Goal: Information Seeking & Learning: Learn about a topic

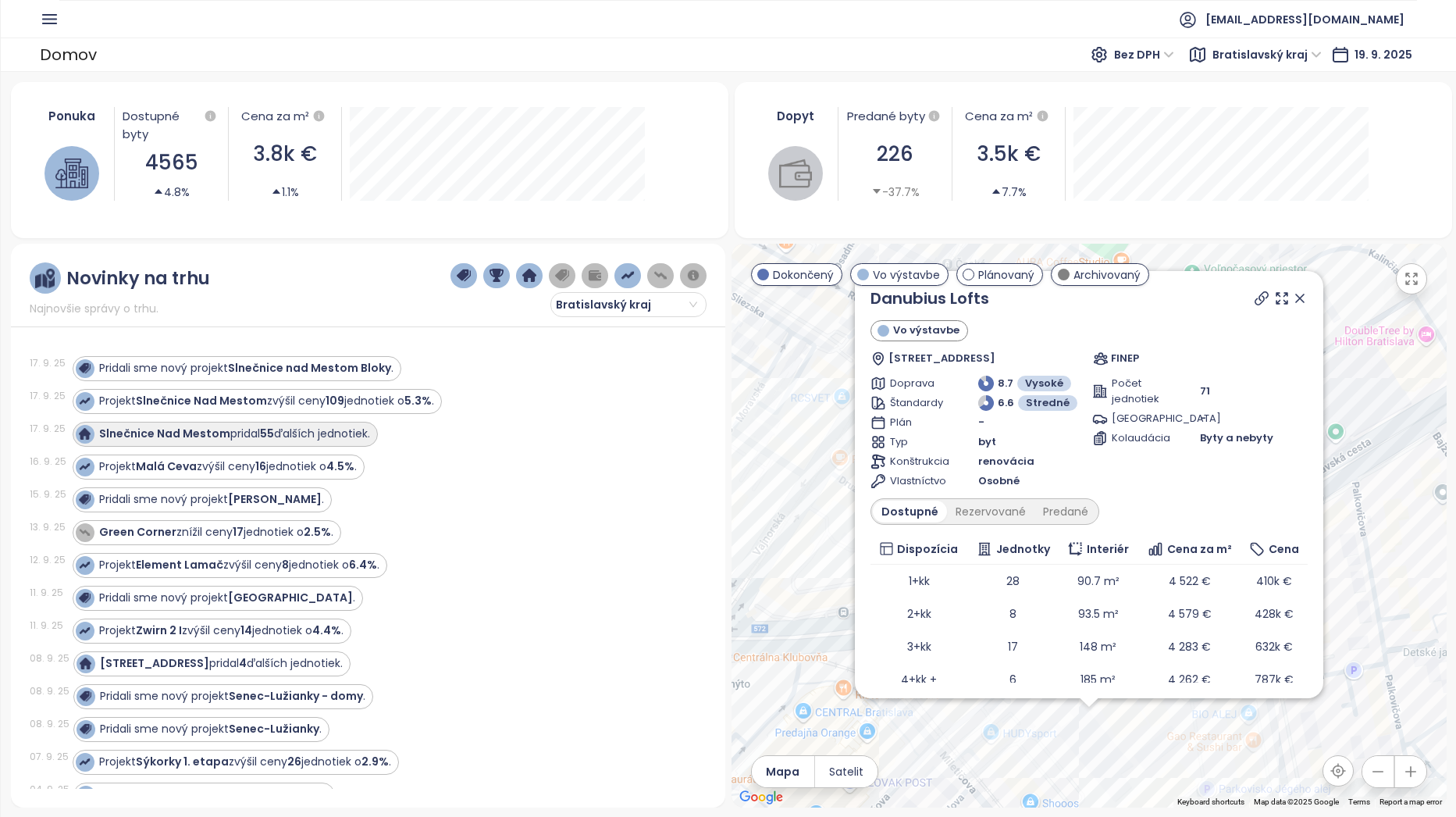
click at [306, 437] on div "Slnečnice Nad Mestom pridal 55 ďalších jednotiek." at bounding box center [234, 433] width 271 height 17
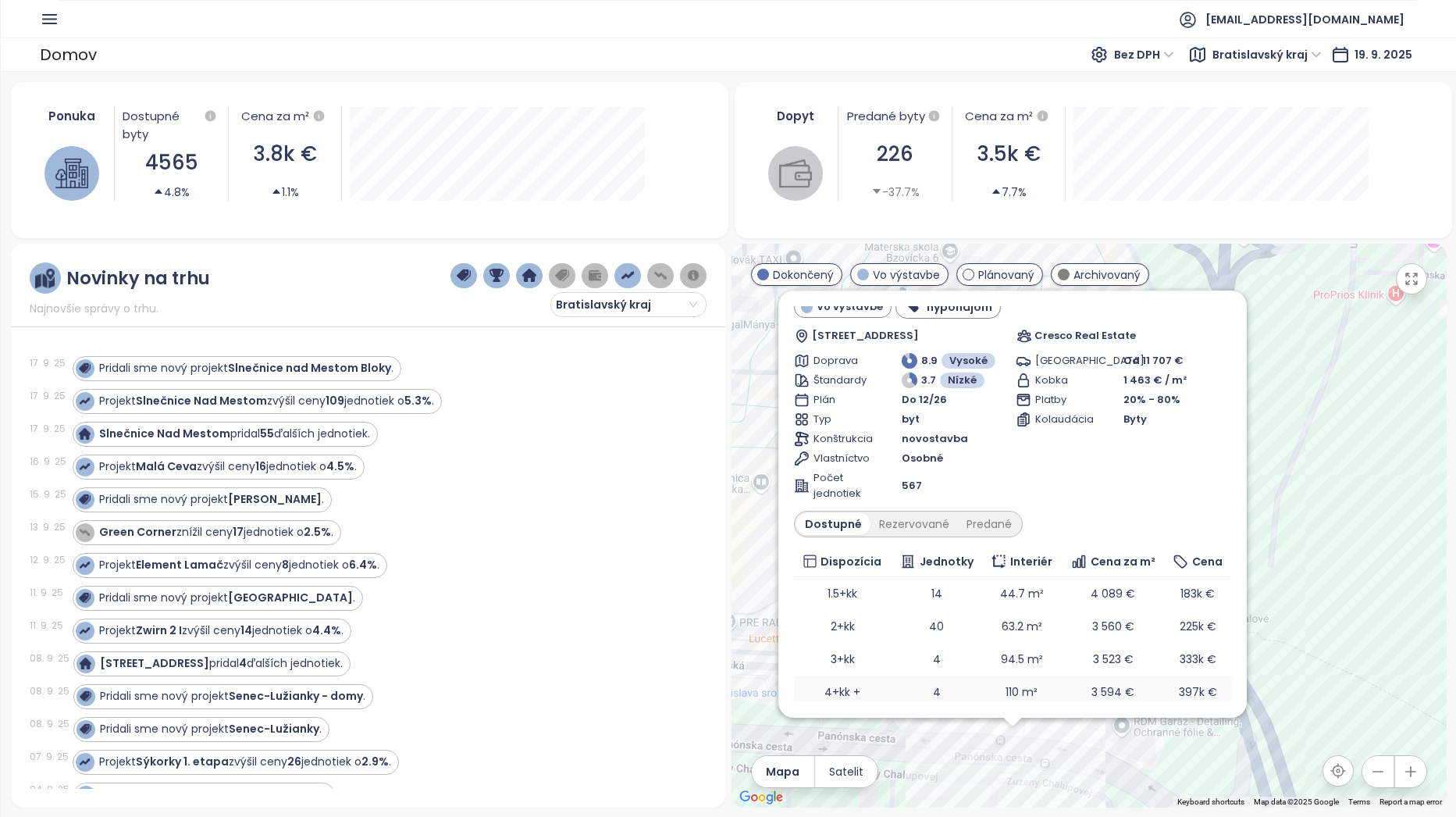
scroll to position [83, 0]
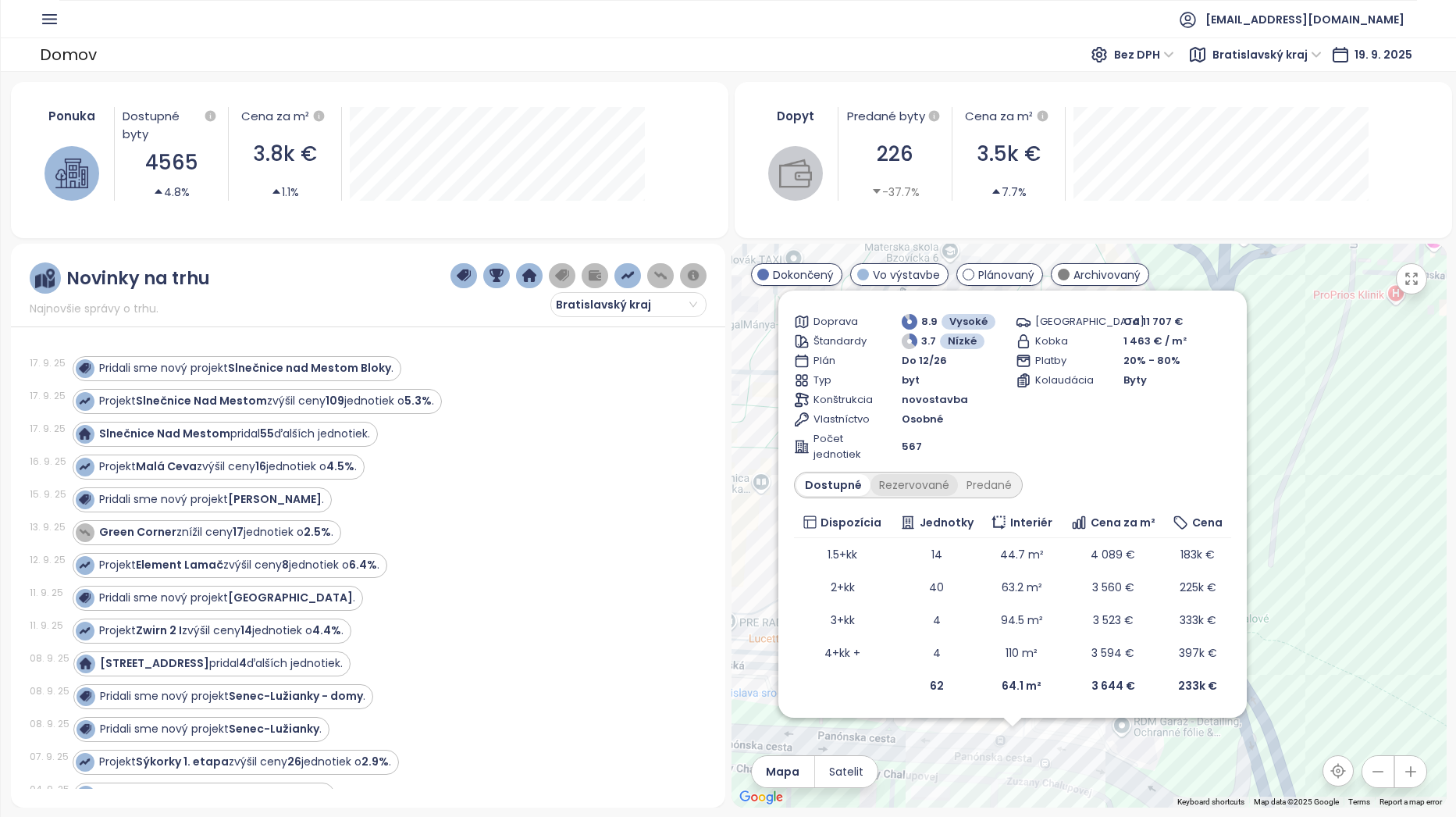
click at [927, 486] on div "Rezervované" at bounding box center [914, 485] width 88 height 22
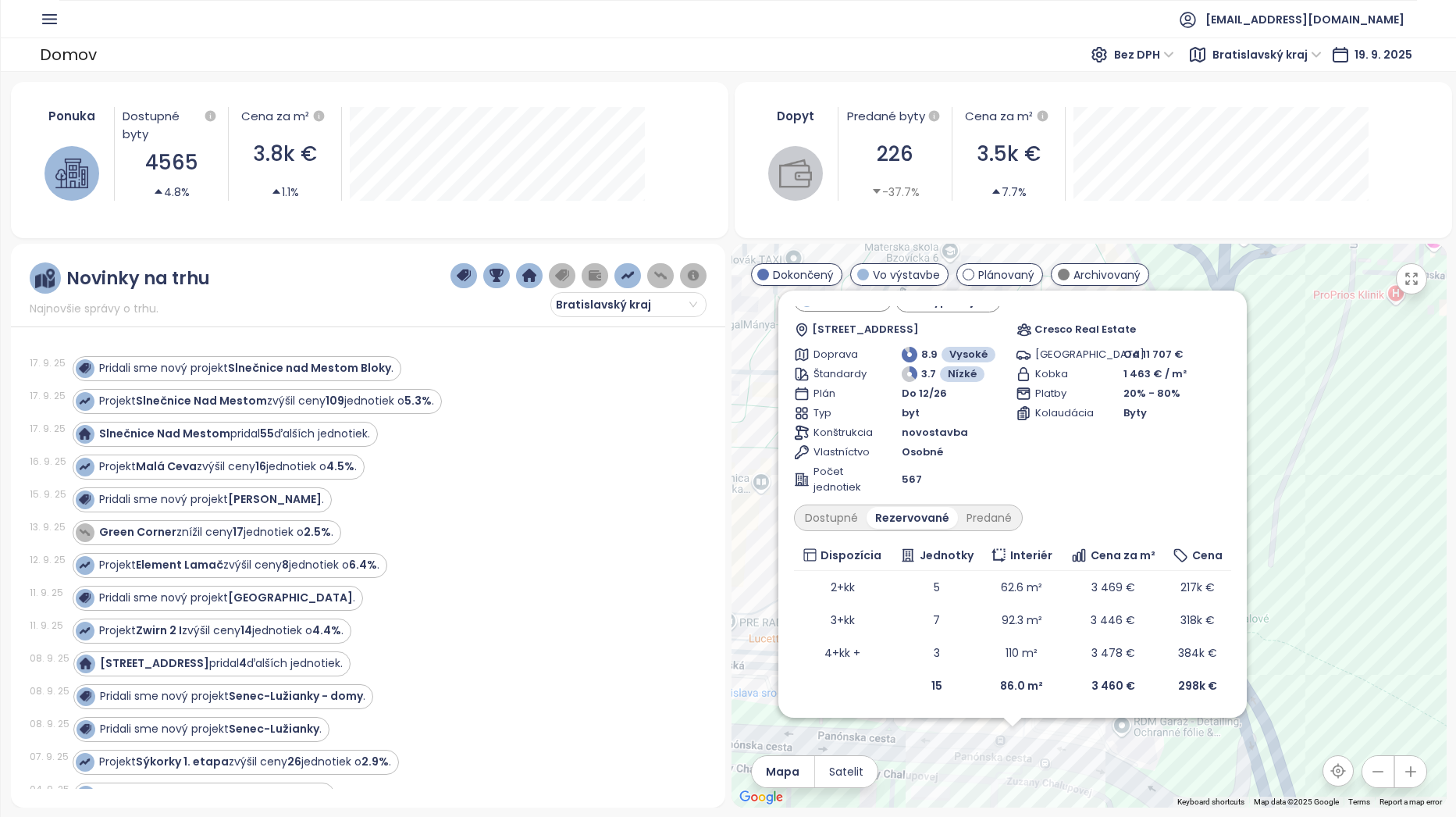
scroll to position [50, 0]
click at [995, 517] on div "Predané" at bounding box center [989, 518] width 63 height 22
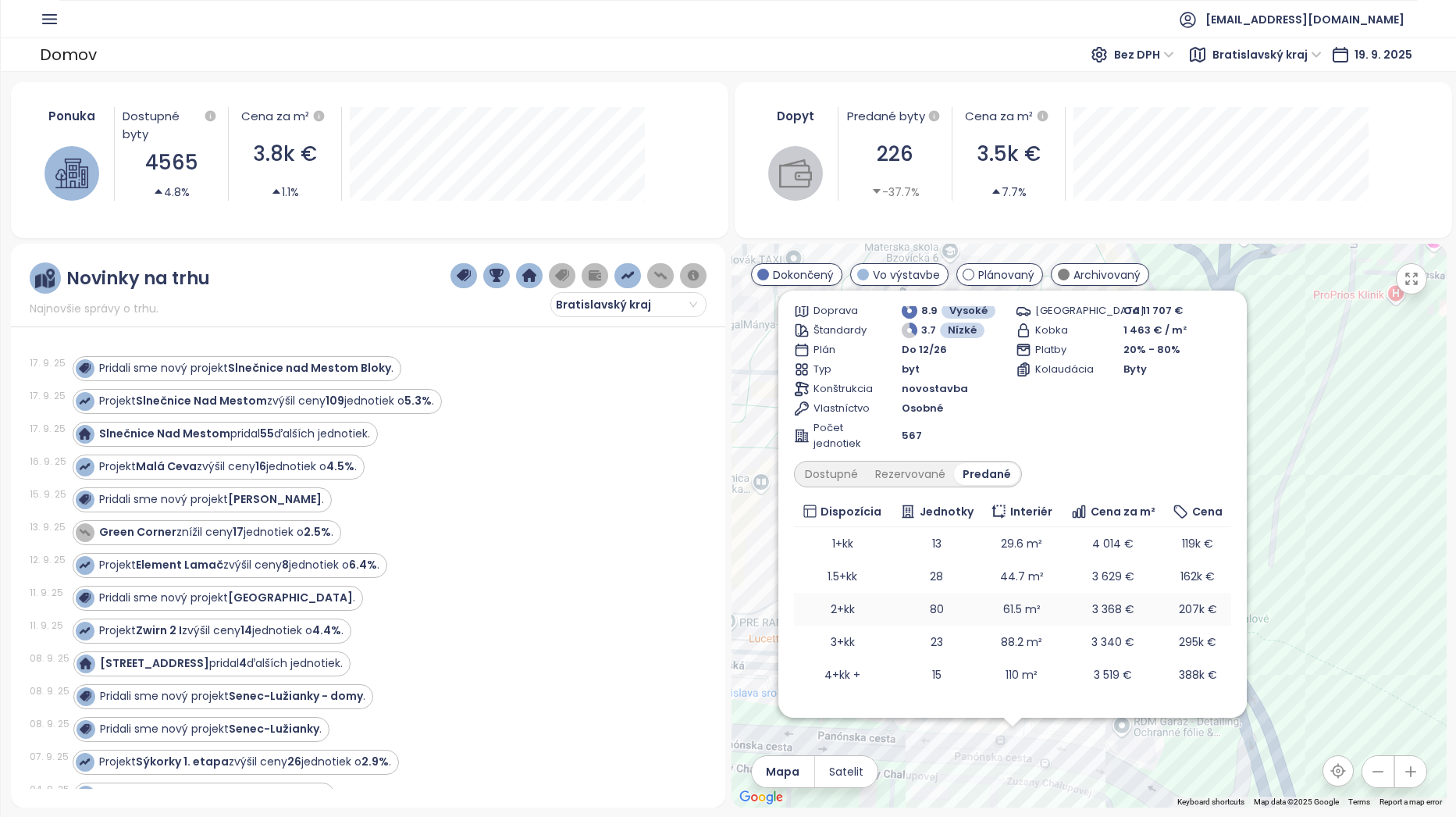
scroll to position [116, 0]
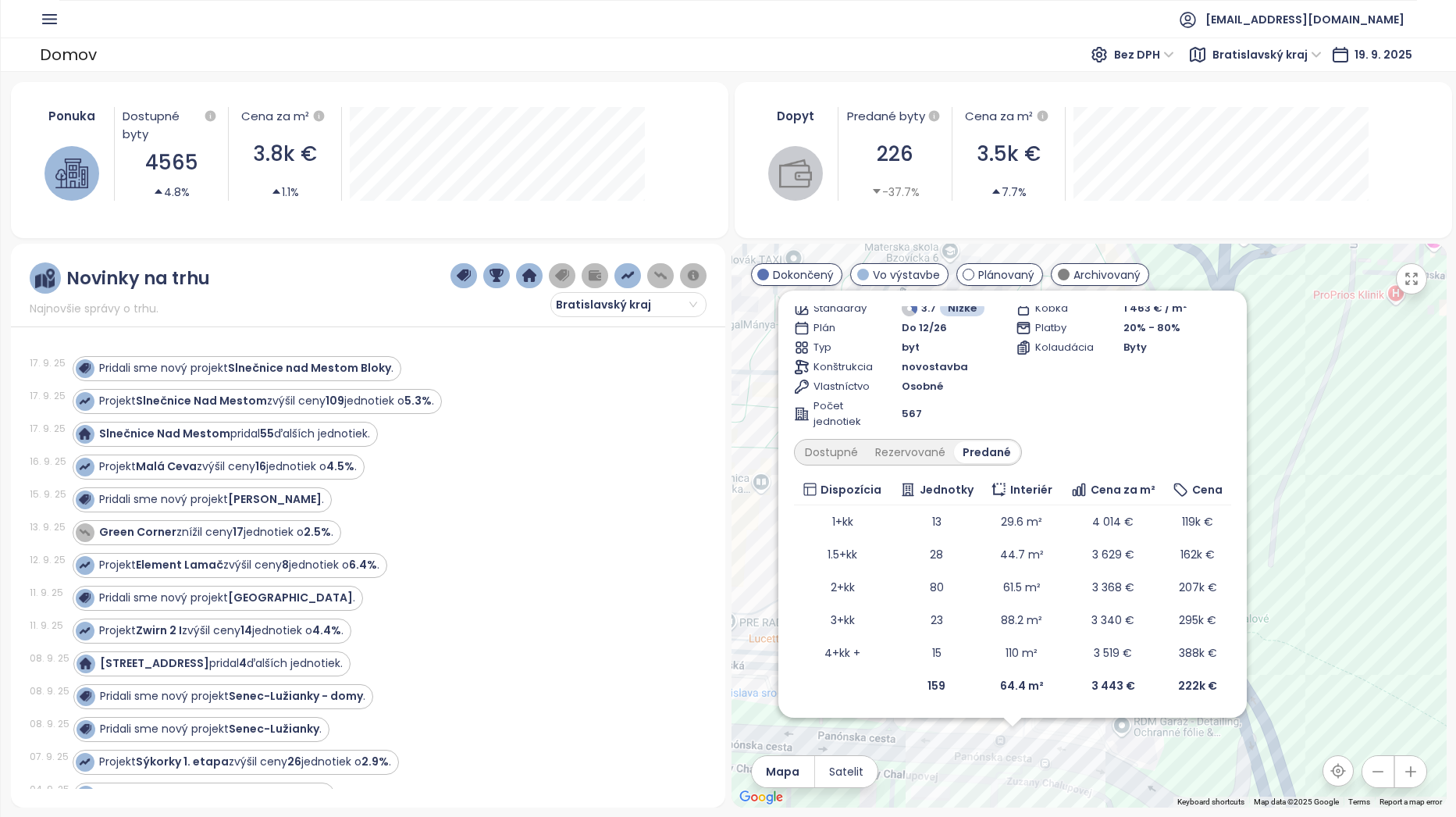
click at [58, 18] on icon "button" at bounding box center [49, 18] width 19 height 19
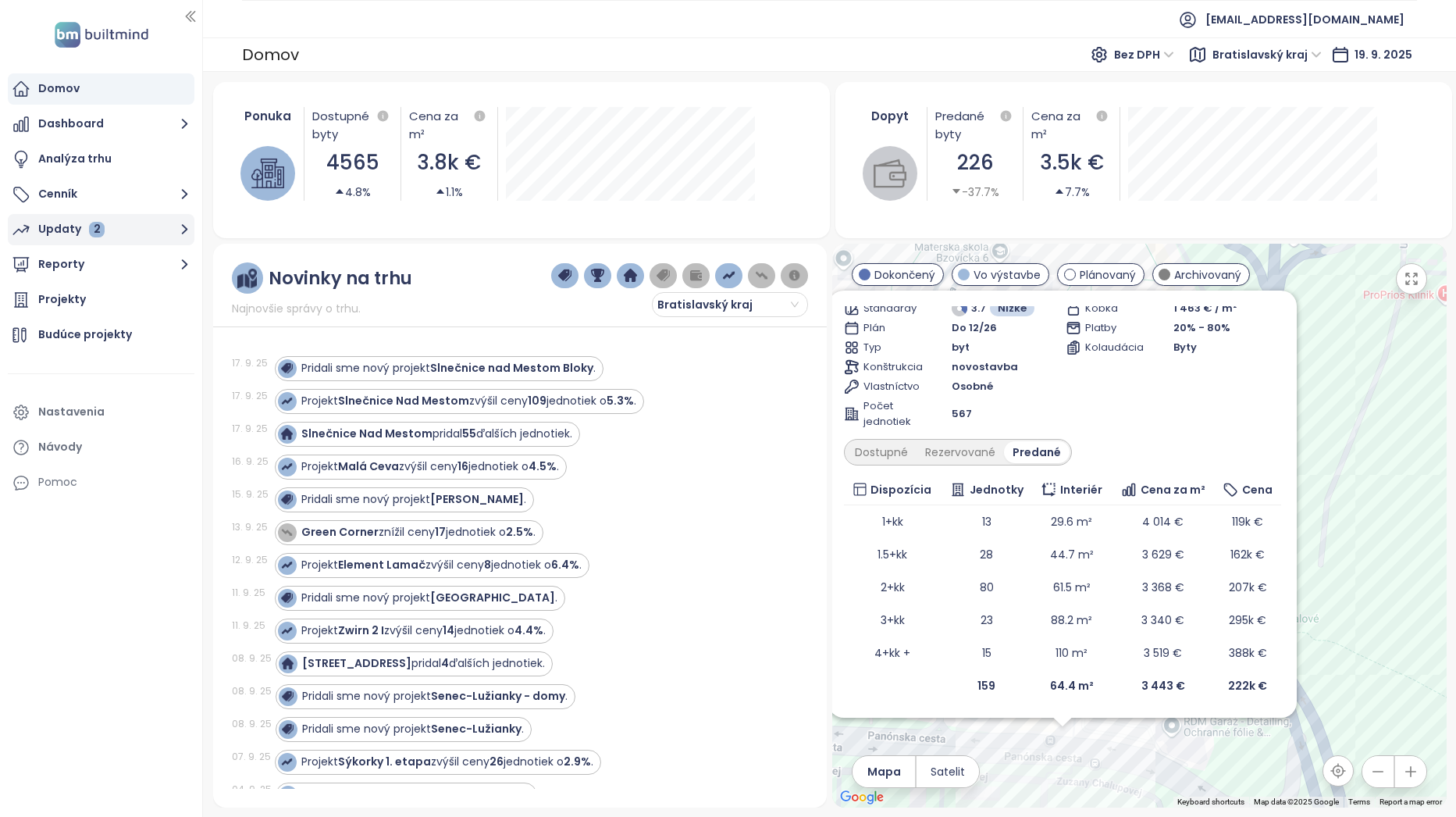
click at [123, 234] on button "Updaty 2" at bounding box center [101, 229] width 187 height 31
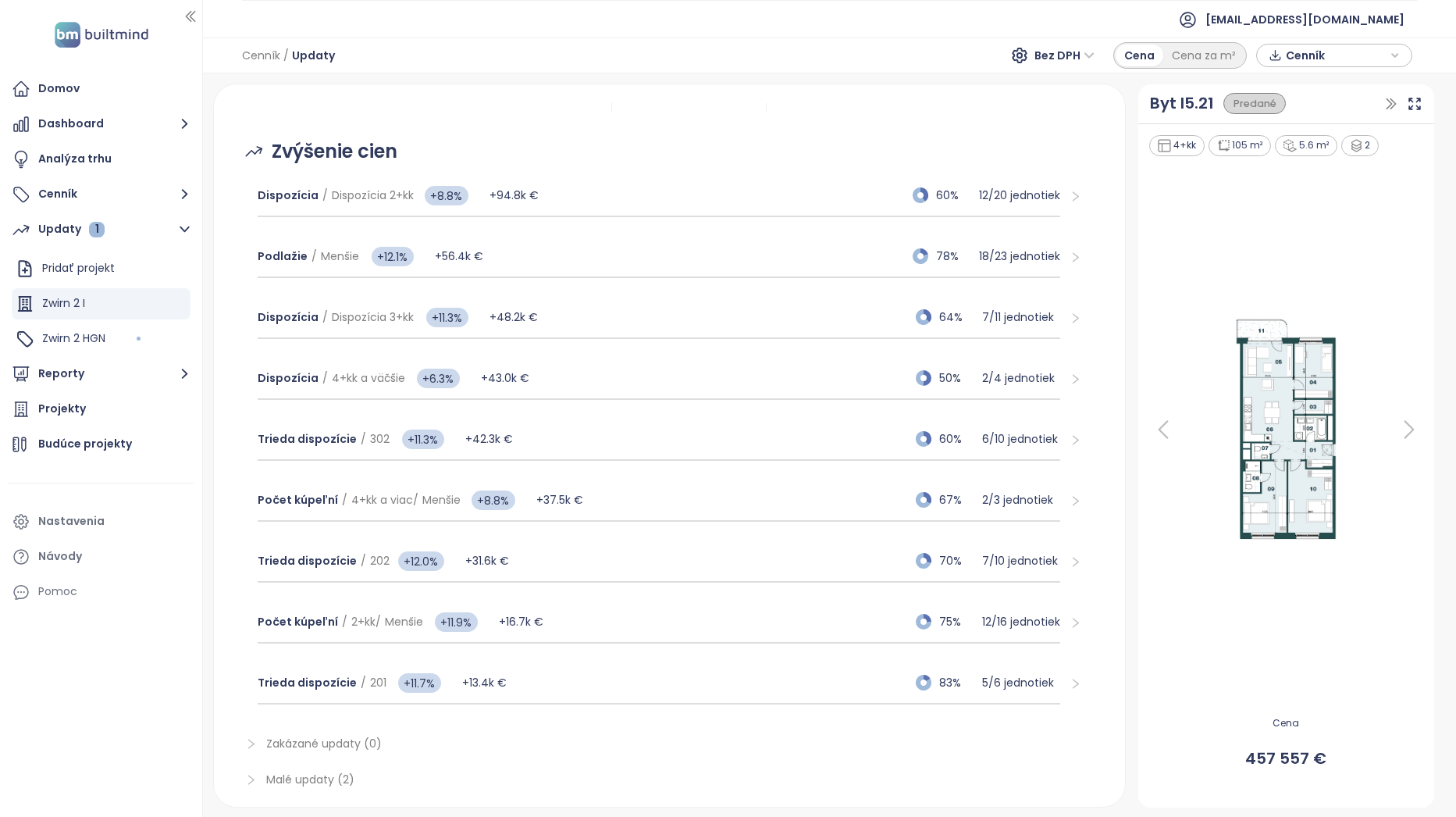
scroll to position [229, 0]
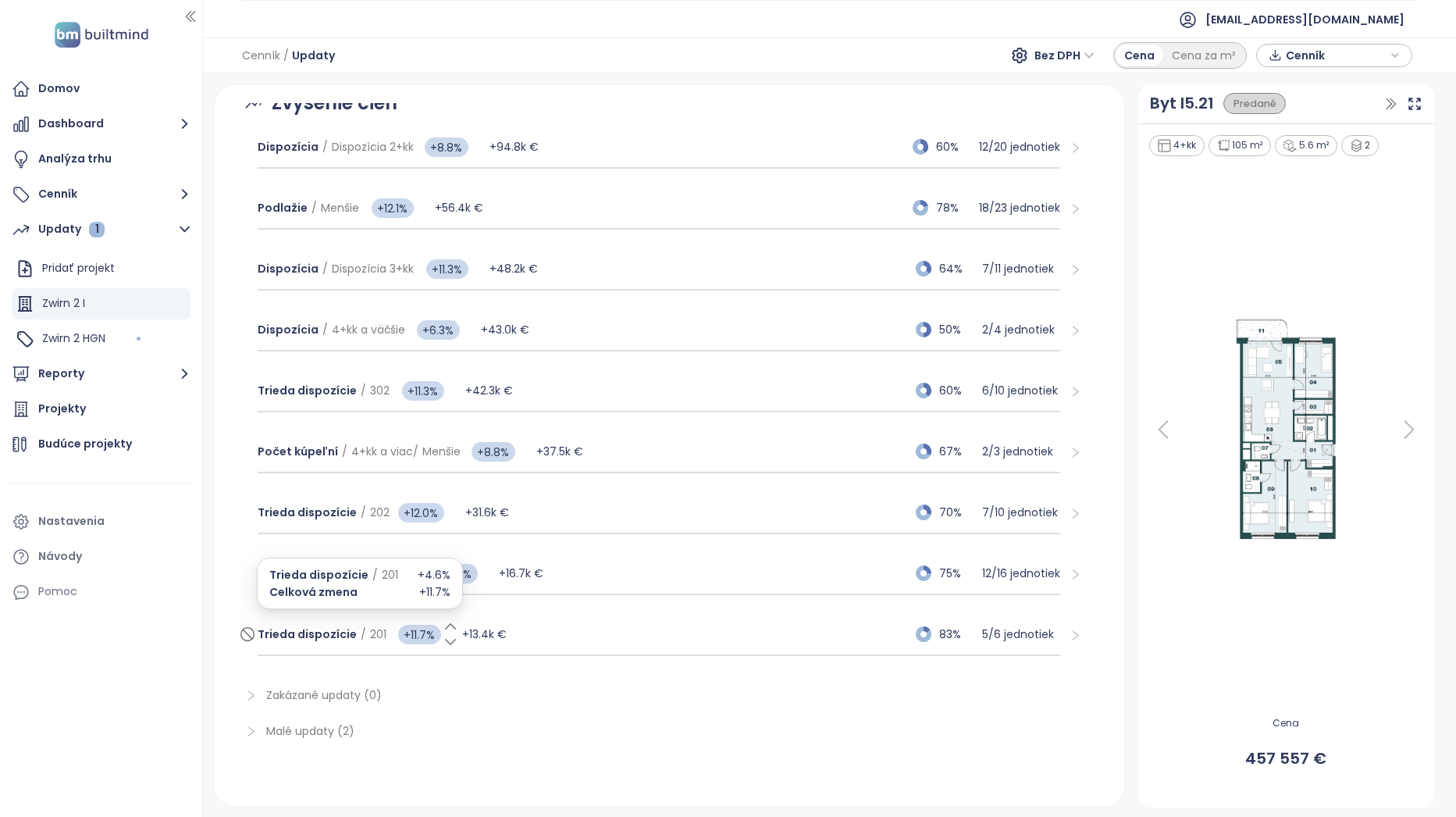
click at [429, 634] on span "+11.7%" at bounding box center [419, 634] width 42 height 19
click at [717, 622] on div "Trieda dispozície / 201 +11.7% +13.4k € 83% 5 / 6 jednotiek" at bounding box center [659, 635] width 803 height 43
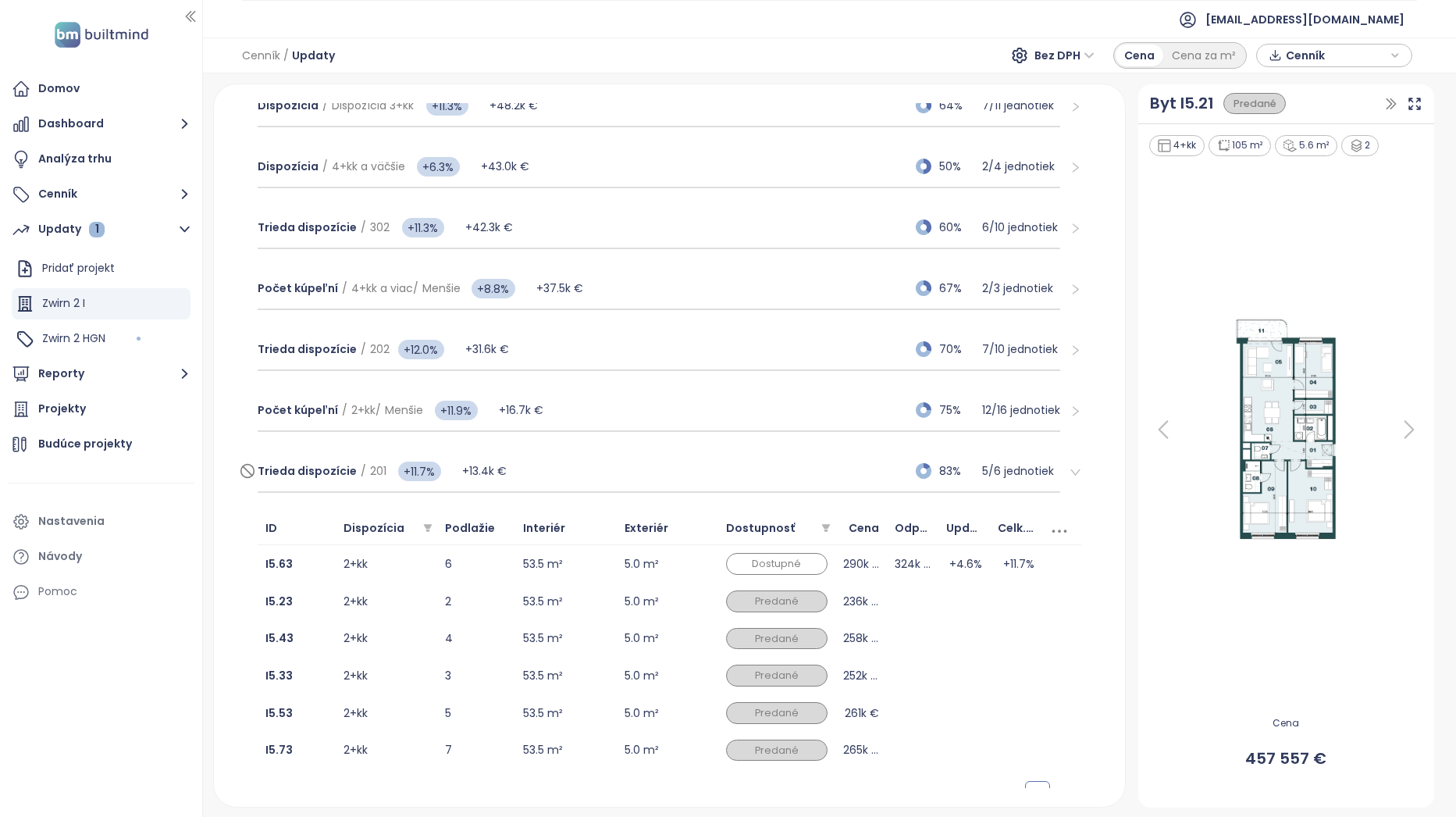
scroll to position [541, 0]
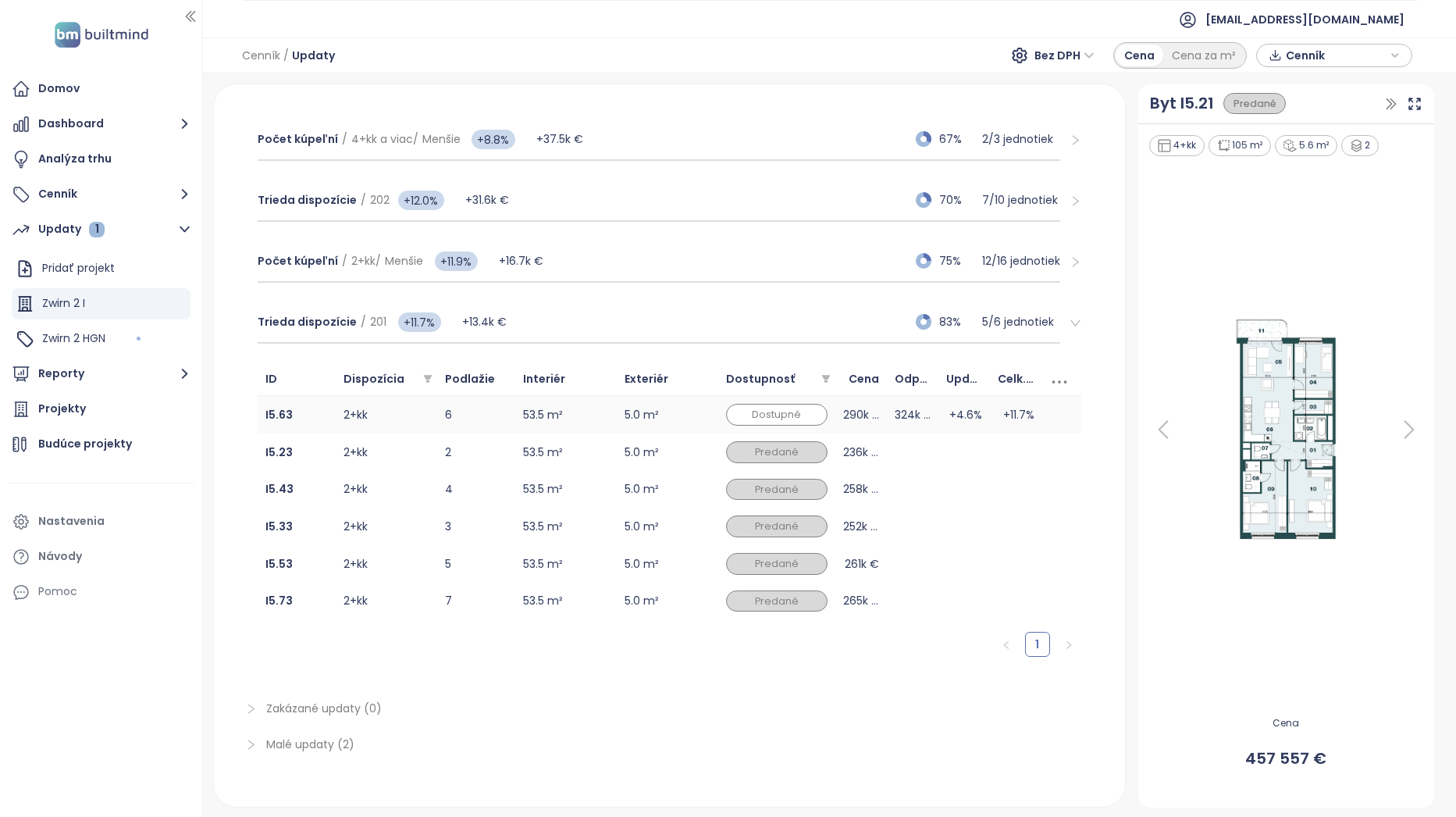
click at [939, 419] on td "+4.6%" at bounding box center [965, 414] width 52 height 38
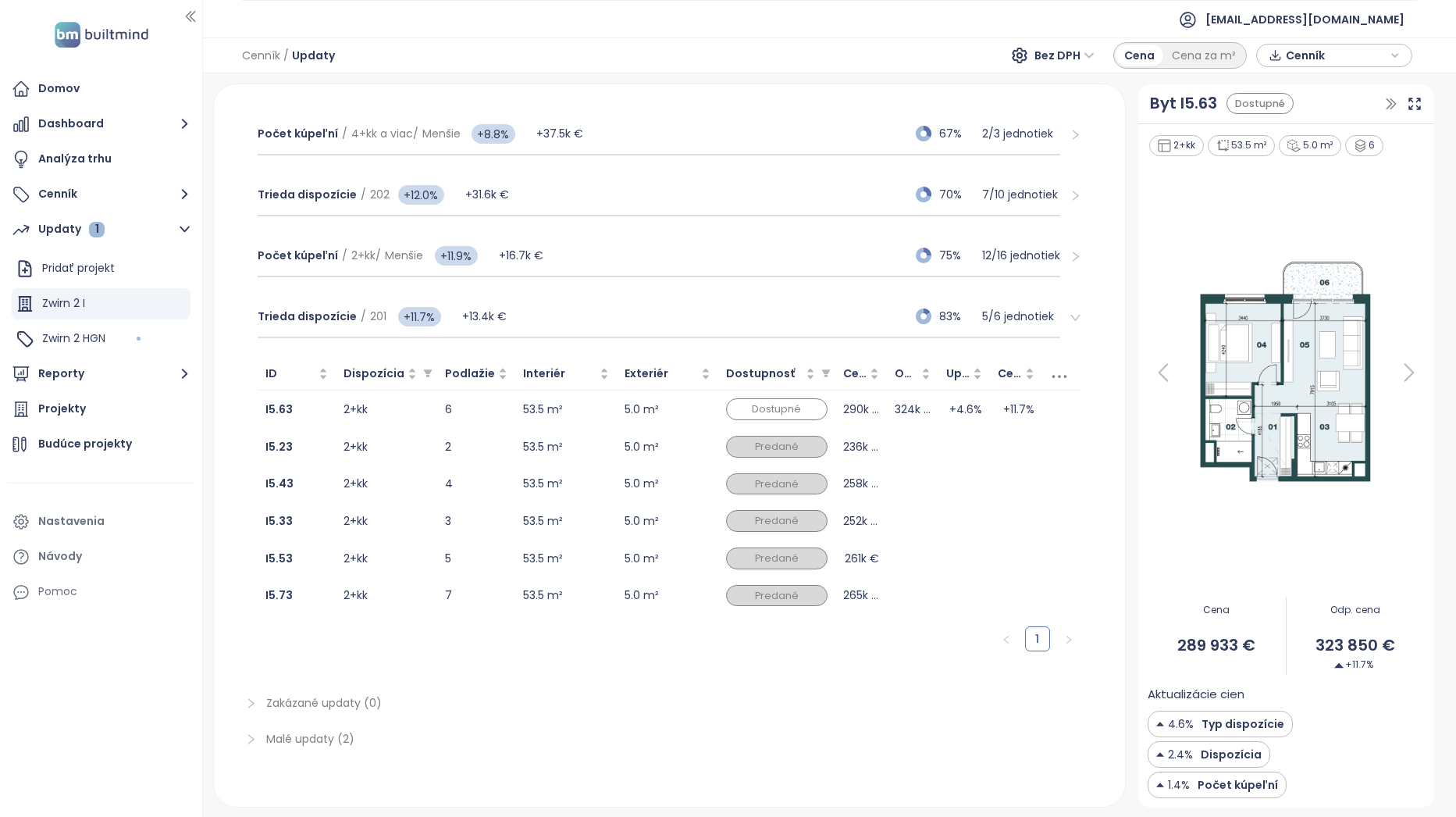
scroll to position [555, 0]
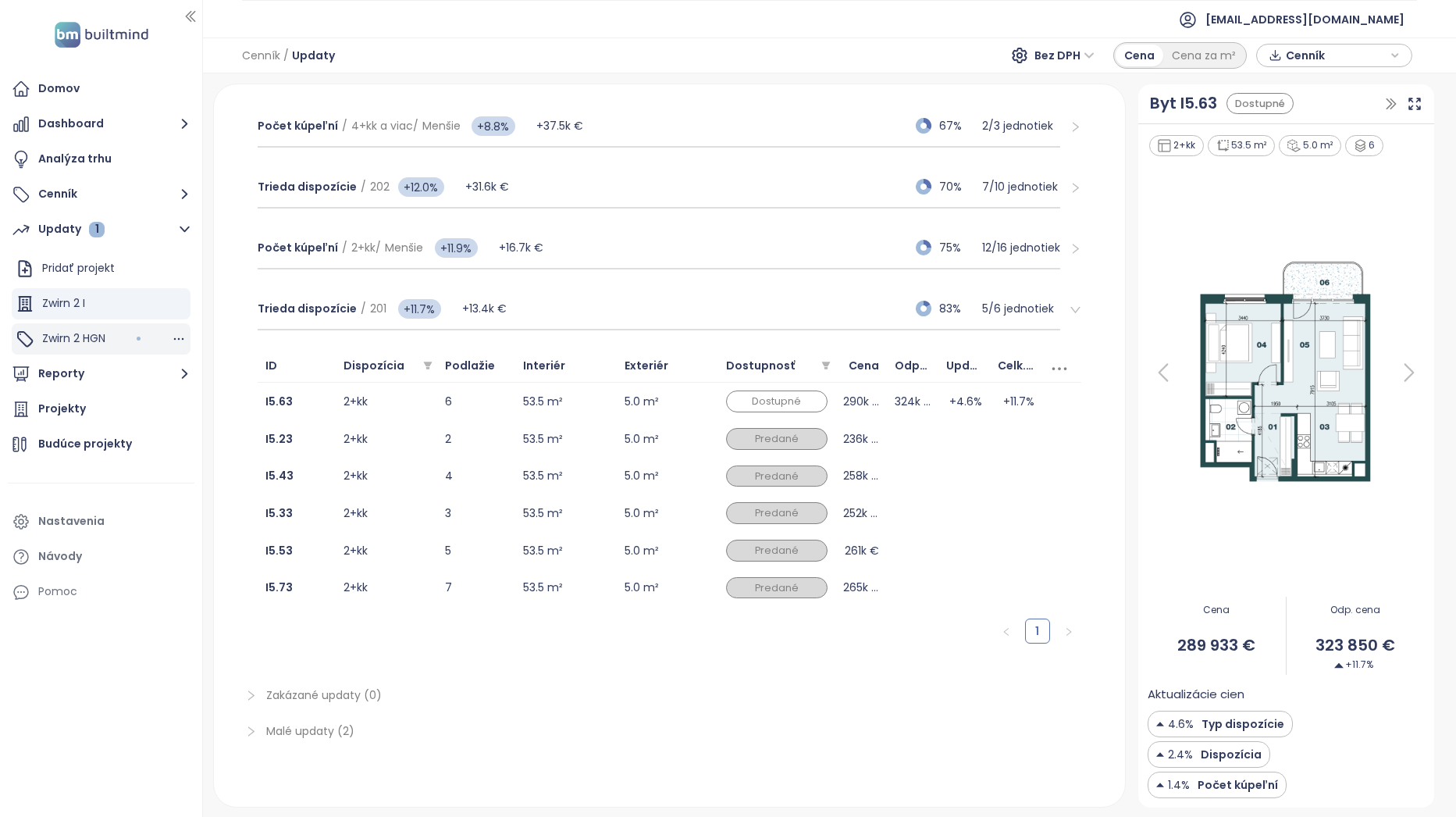
drag, startPoint x: 93, startPoint y: 336, endPoint x: 187, endPoint y: 344, distance: 94.3
click at [93, 336] on span "Zwirn 2 HGN" at bounding box center [74, 337] width 63 height 16
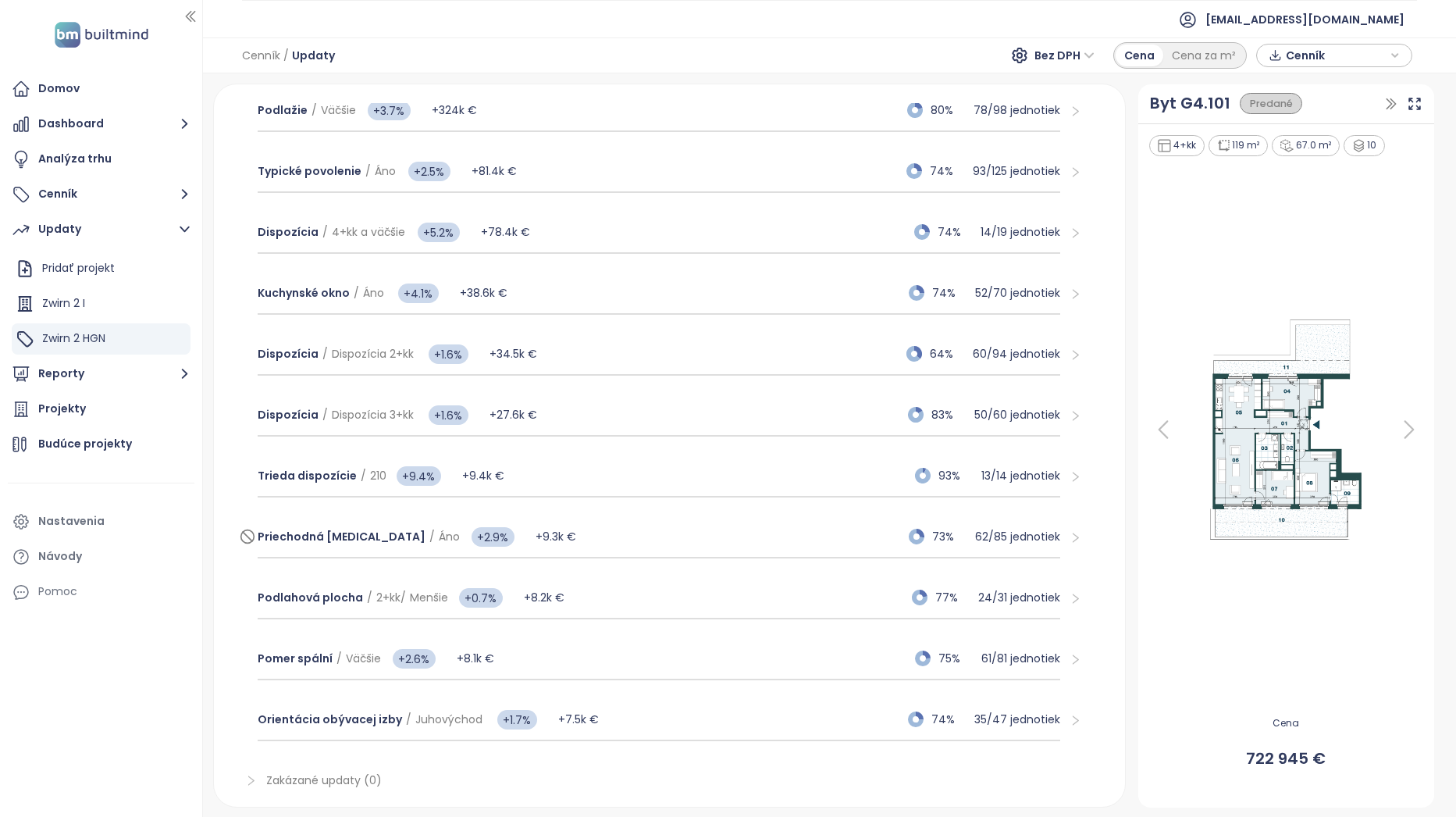
scroll to position [350, 0]
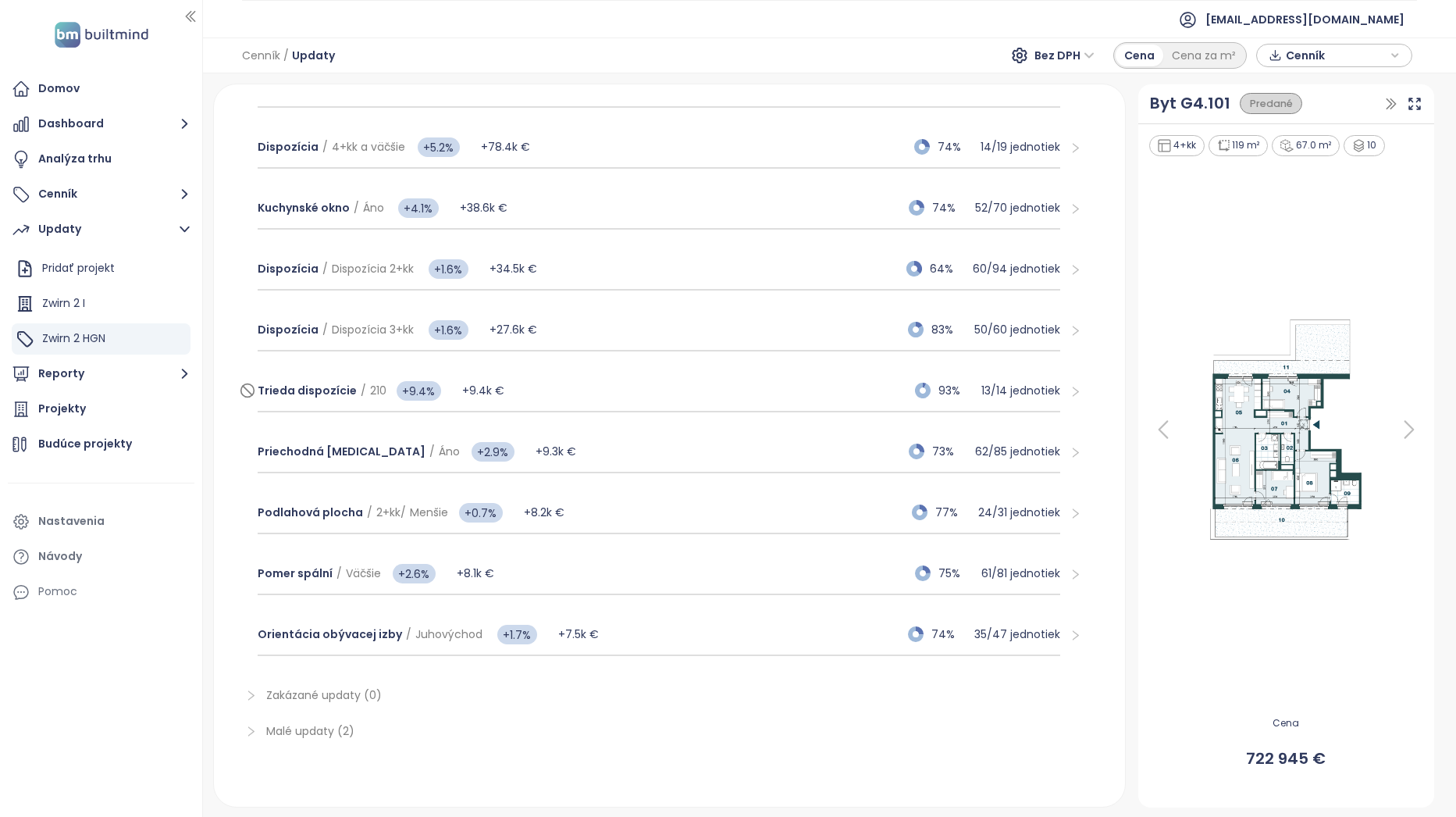
click at [718, 383] on div "Trieda dispozície / 210 +9.4% +9.4k € 93% 13 / 14 jednotiek" at bounding box center [659, 391] width 803 height 43
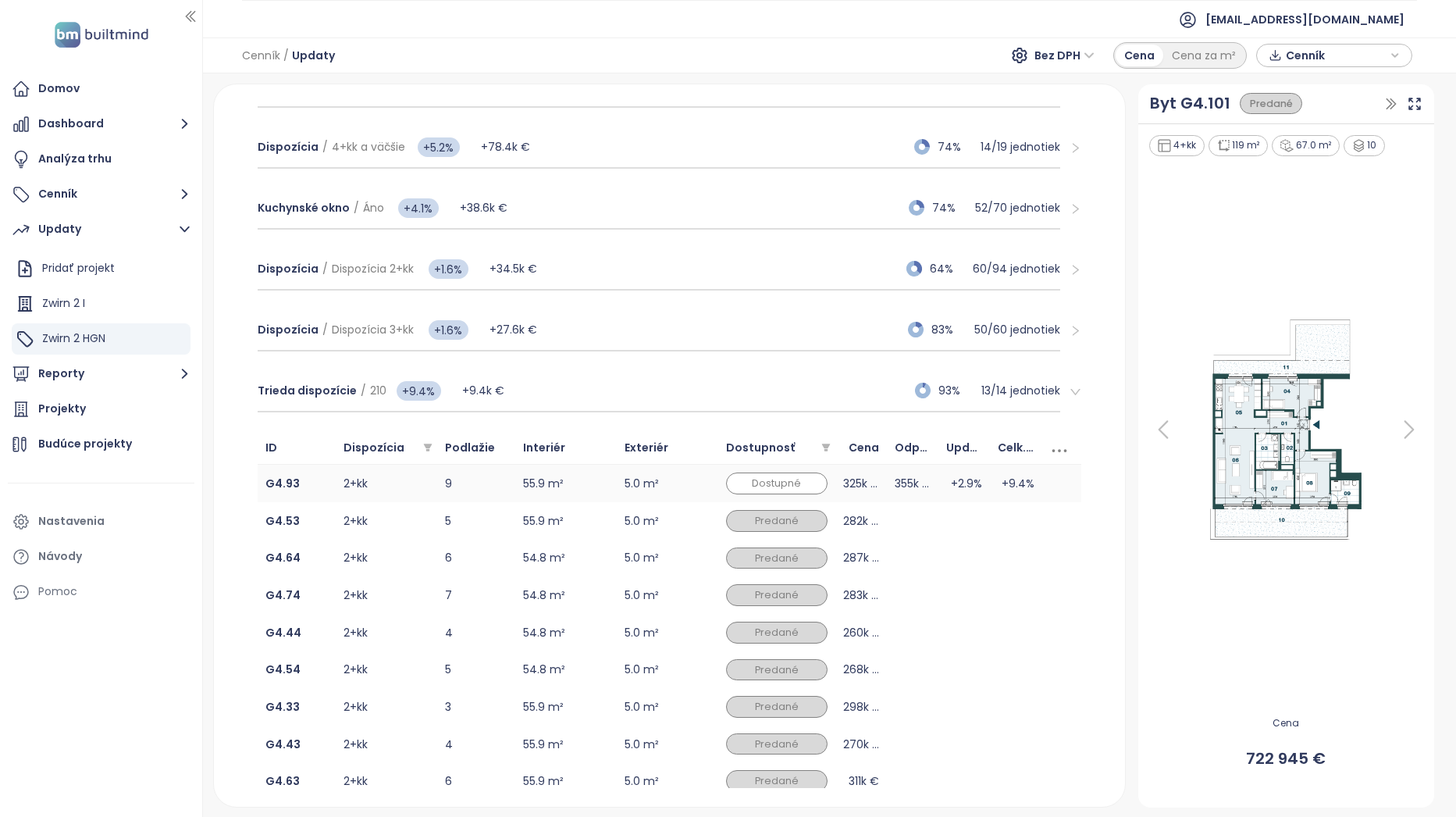
click at [687, 480] on td "5.0 m²" at bounding box center [667, 483] width 102 height 38
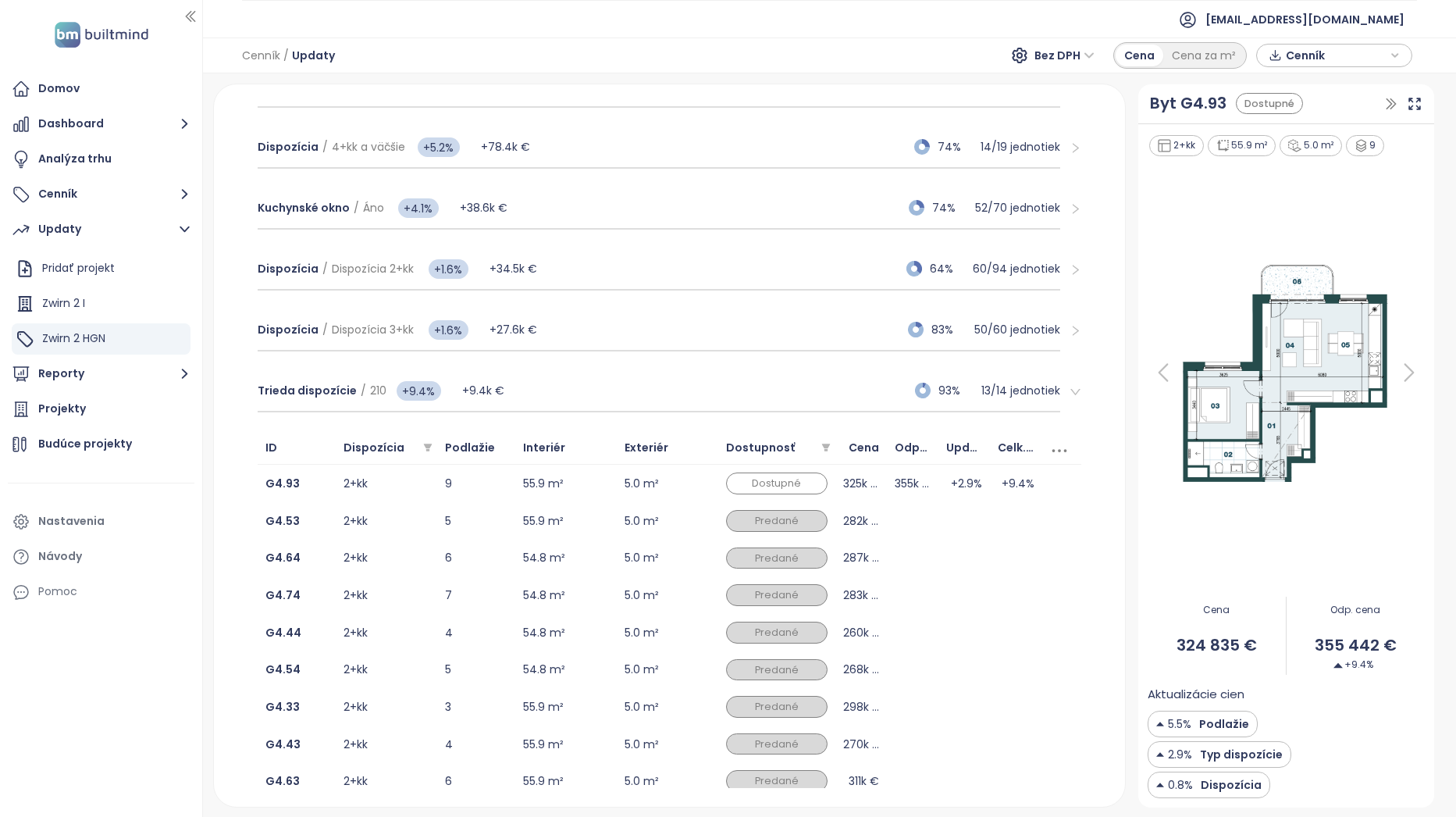
click at [1088, 55] on span "Bez DPH" at bounding box center [1063, 55] width 60 height 23
click at [1079, 83] on div "S DPH" at bounding box center [1069, 86] width 48 height 18
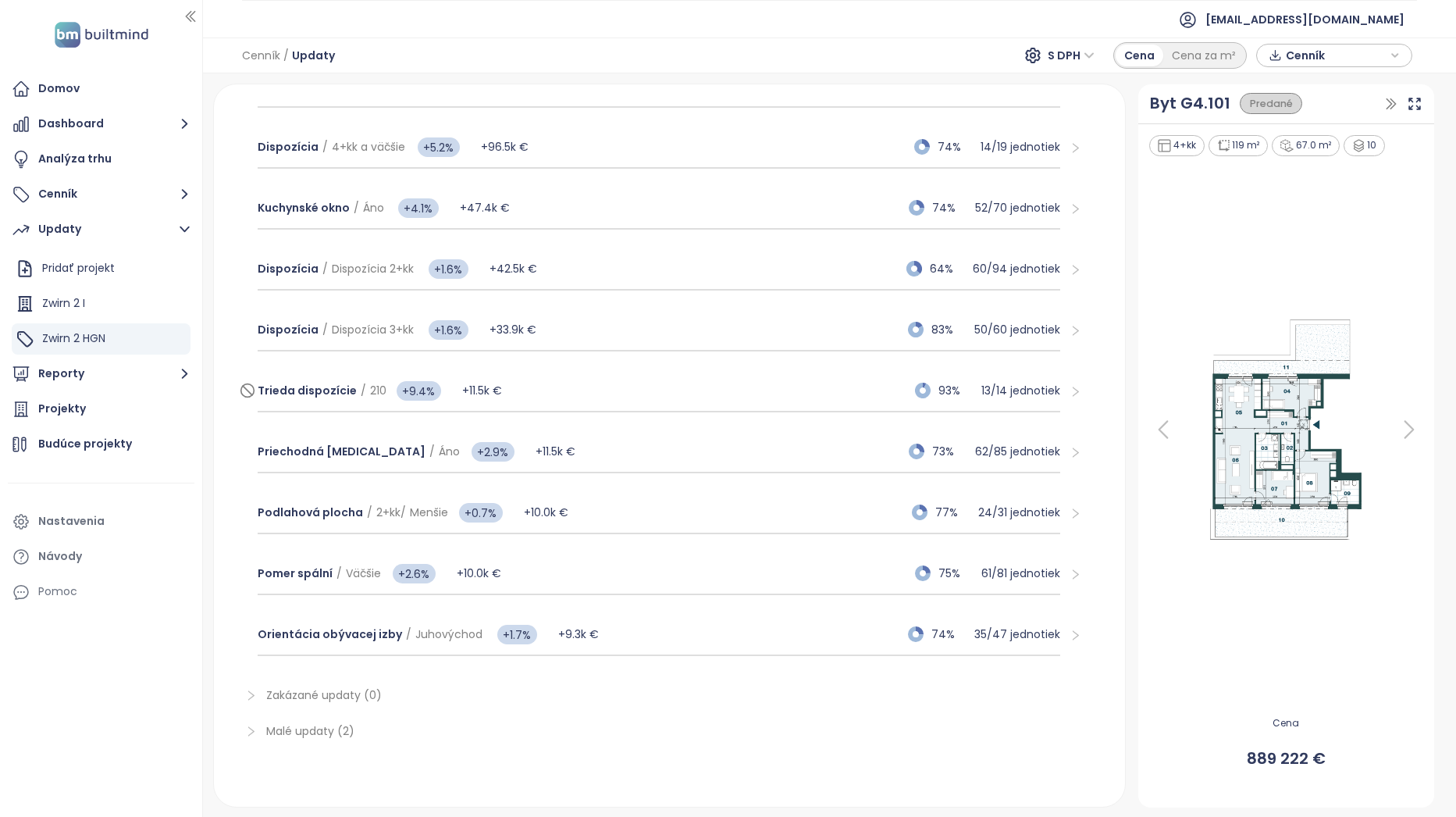
click at [651, 392] on div "Trieda dispozície / 210 +9.4% +11.5k € 93% 13 / 14 jednotiek" at bounding box center [659, 391] width 803 height 43
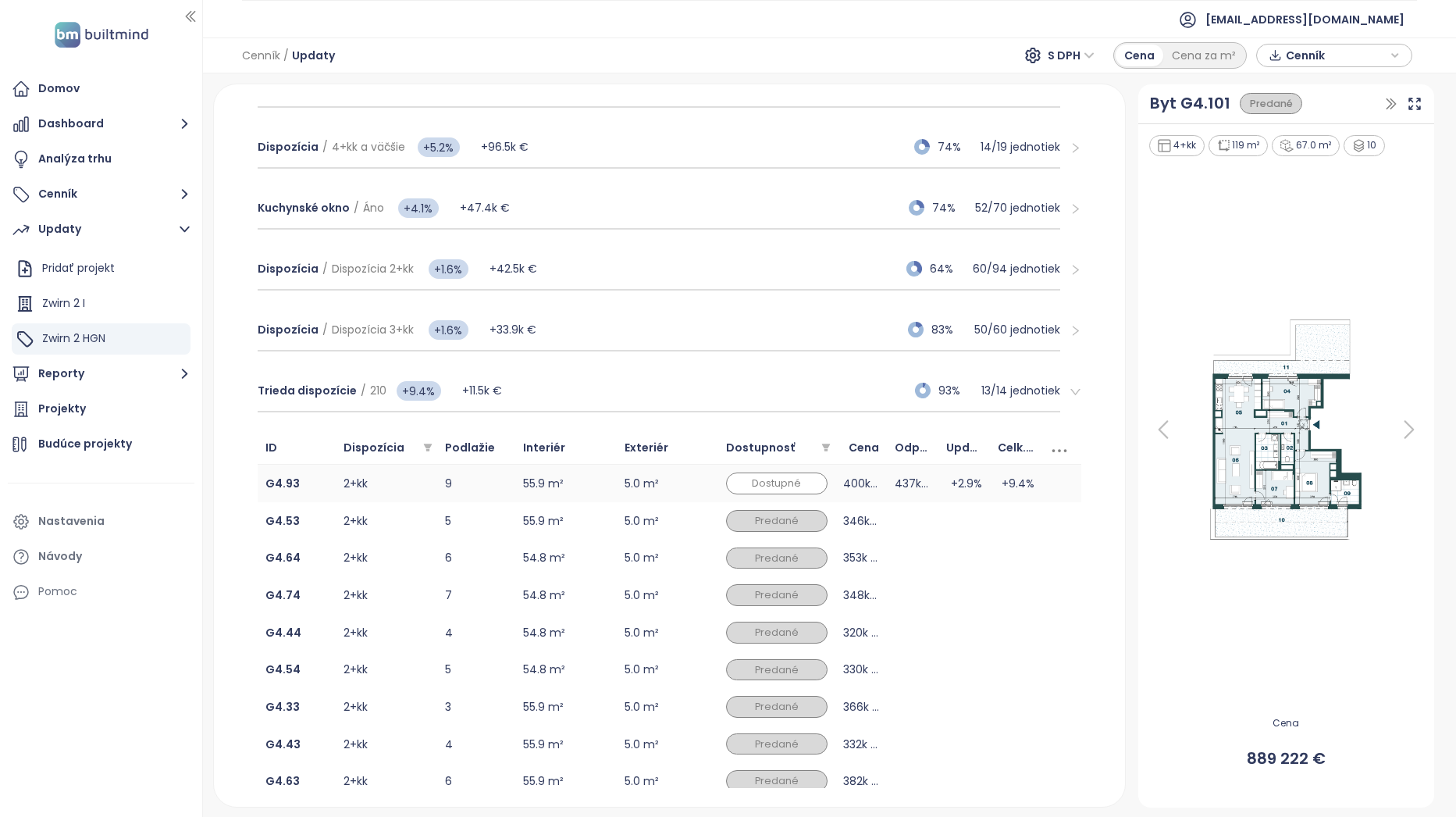
click at [667, 477] on td "5.0 m²" at bounding box center [667, 483] width 102 height 38
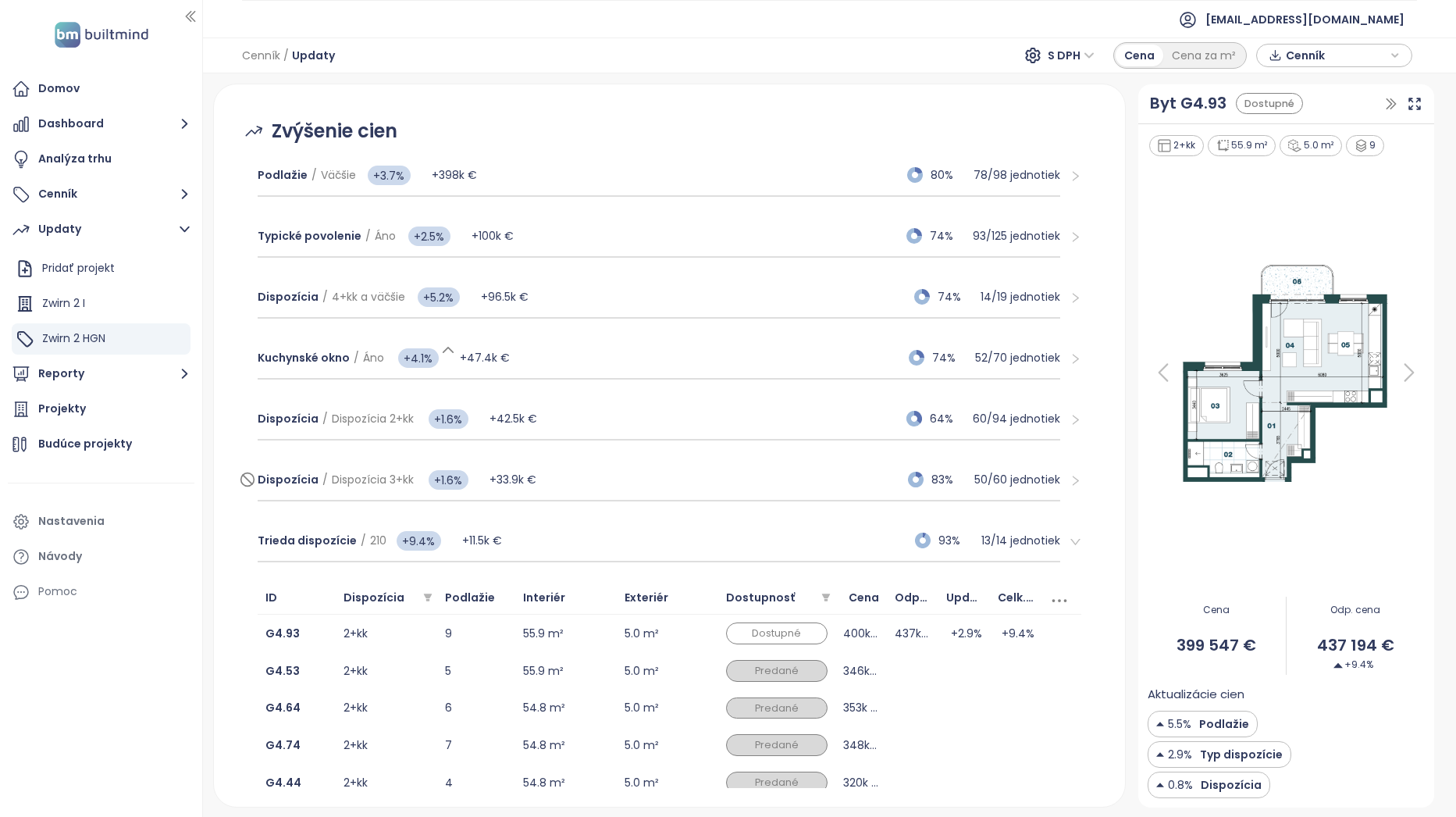
scroll to position [194, 0]
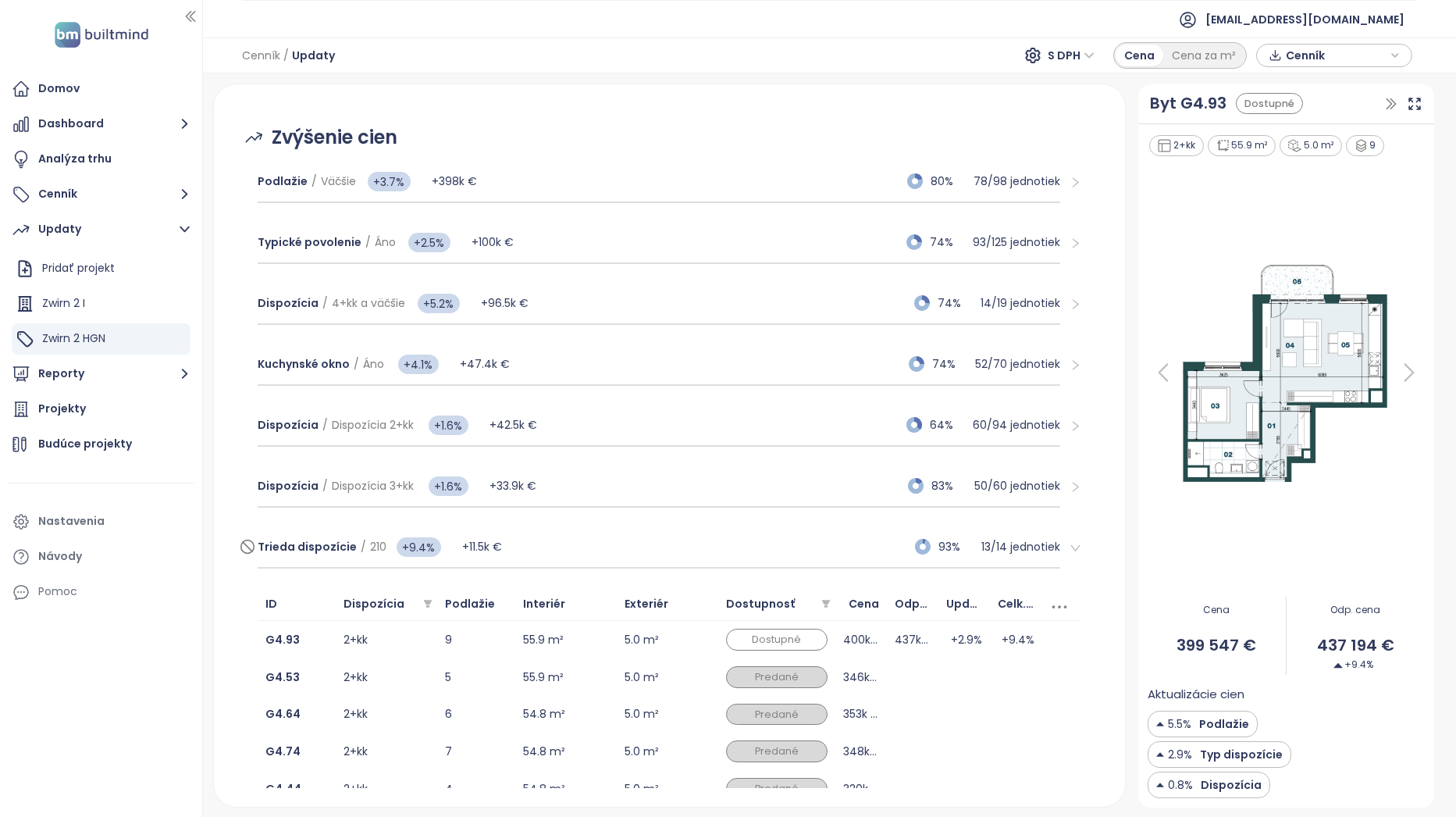
click at [524, 542] on div "Trieda dispozície / 210 +9.4% +11.5k € 93% 13 / 14 jednotiek" at bounding box center [659, 547] width 803 height 43
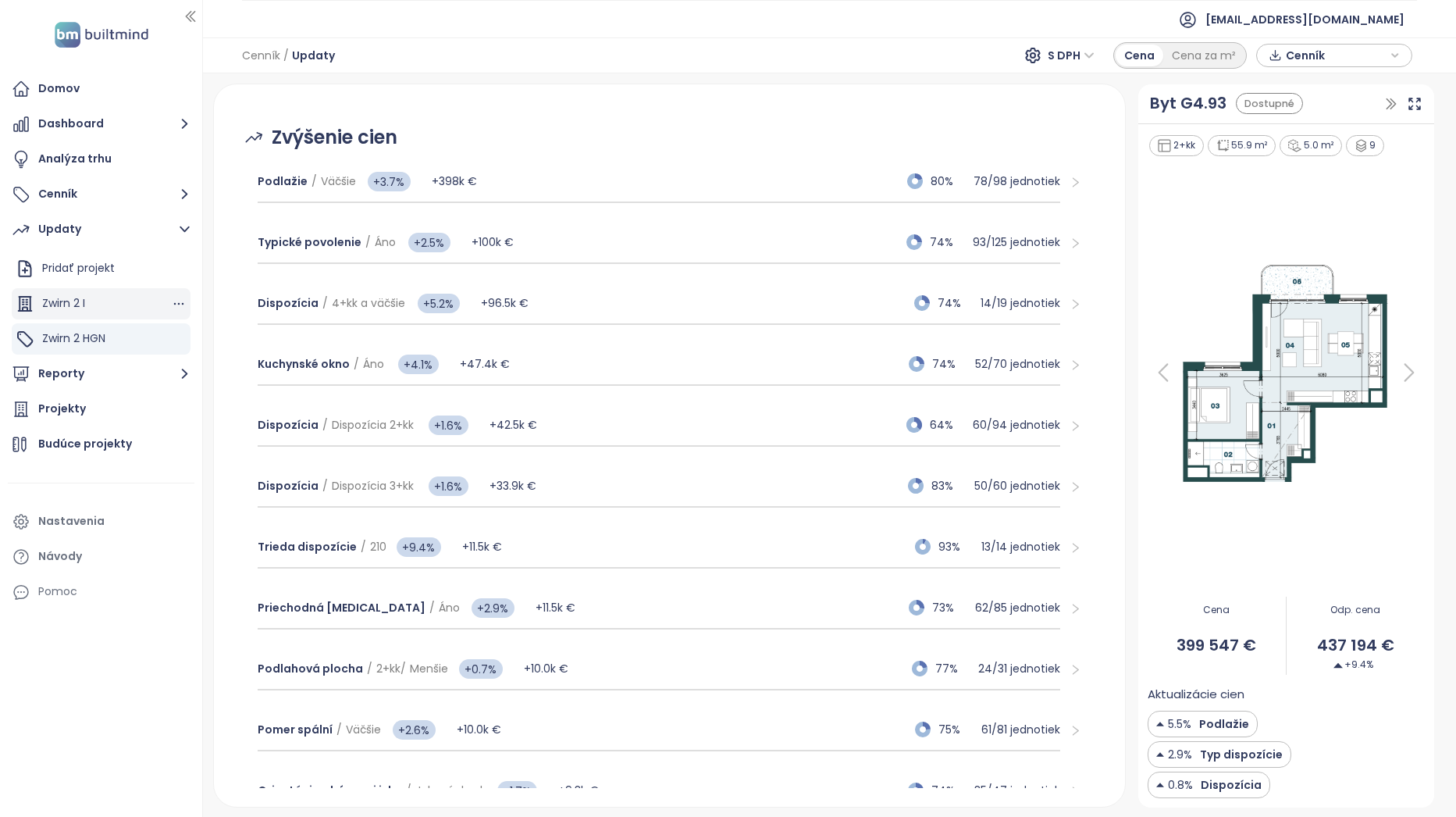
click at [115, 299] on div "Zwirn 2 I" at bounding box center [101, 304] width 178 height 31
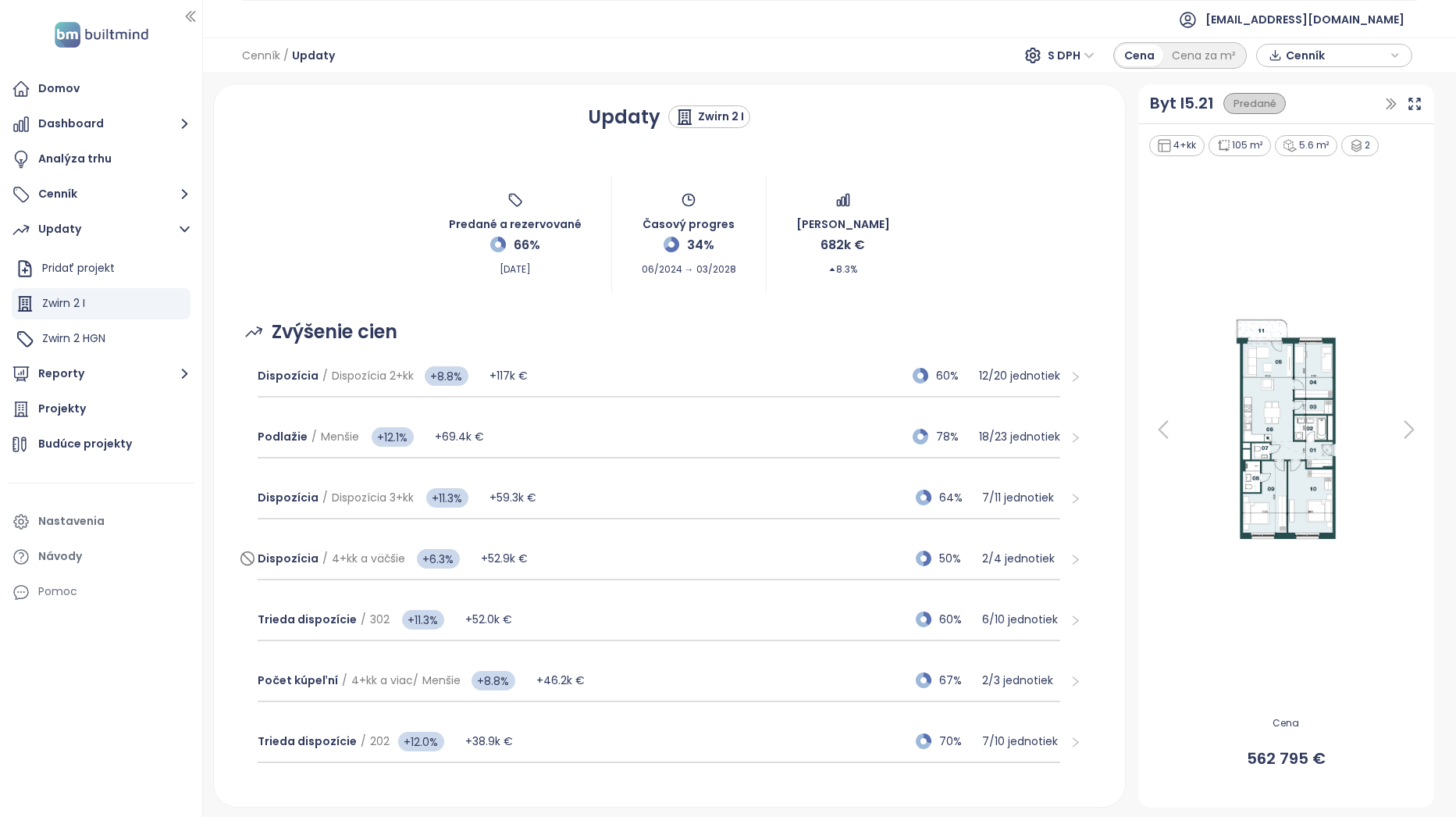
scroll to position [229, 0]
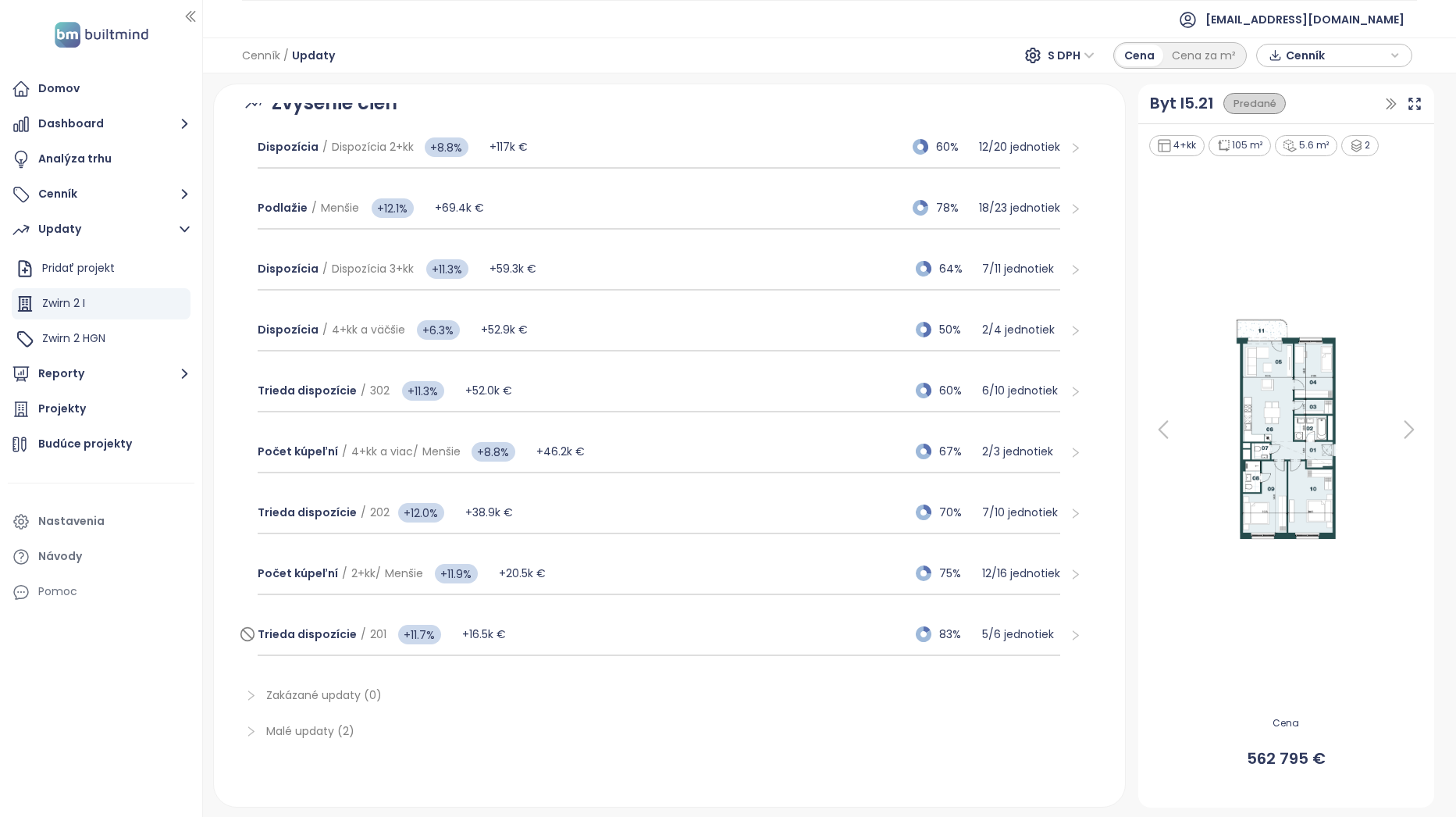
click at [572, 650] on div "Trieda dispozície / 201 +11.7% +16.5k € 83% 5 / 6 jednotiek" at bounding box center [659, 635] width 803 height 43
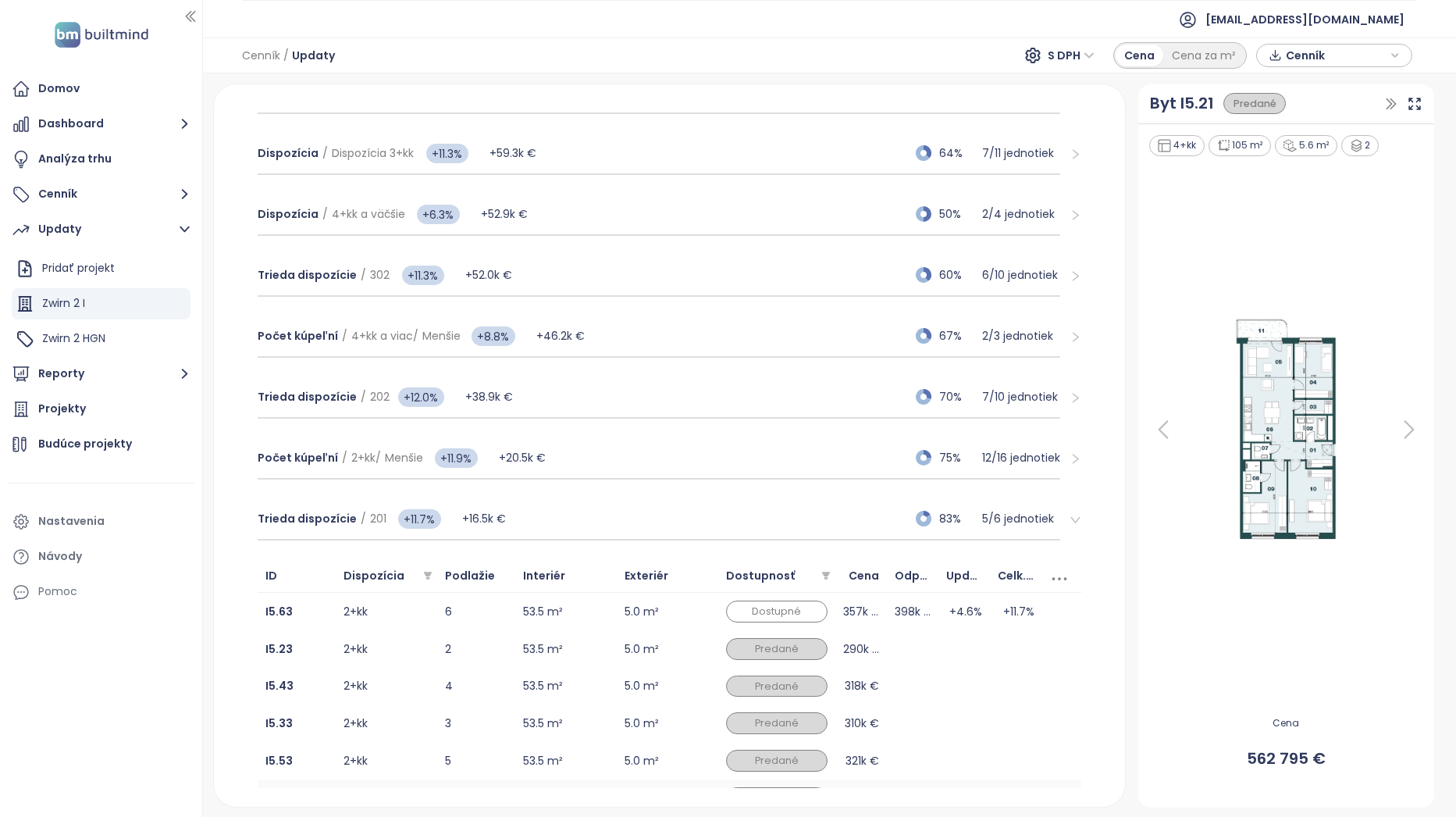
scroll to position [541, 0]
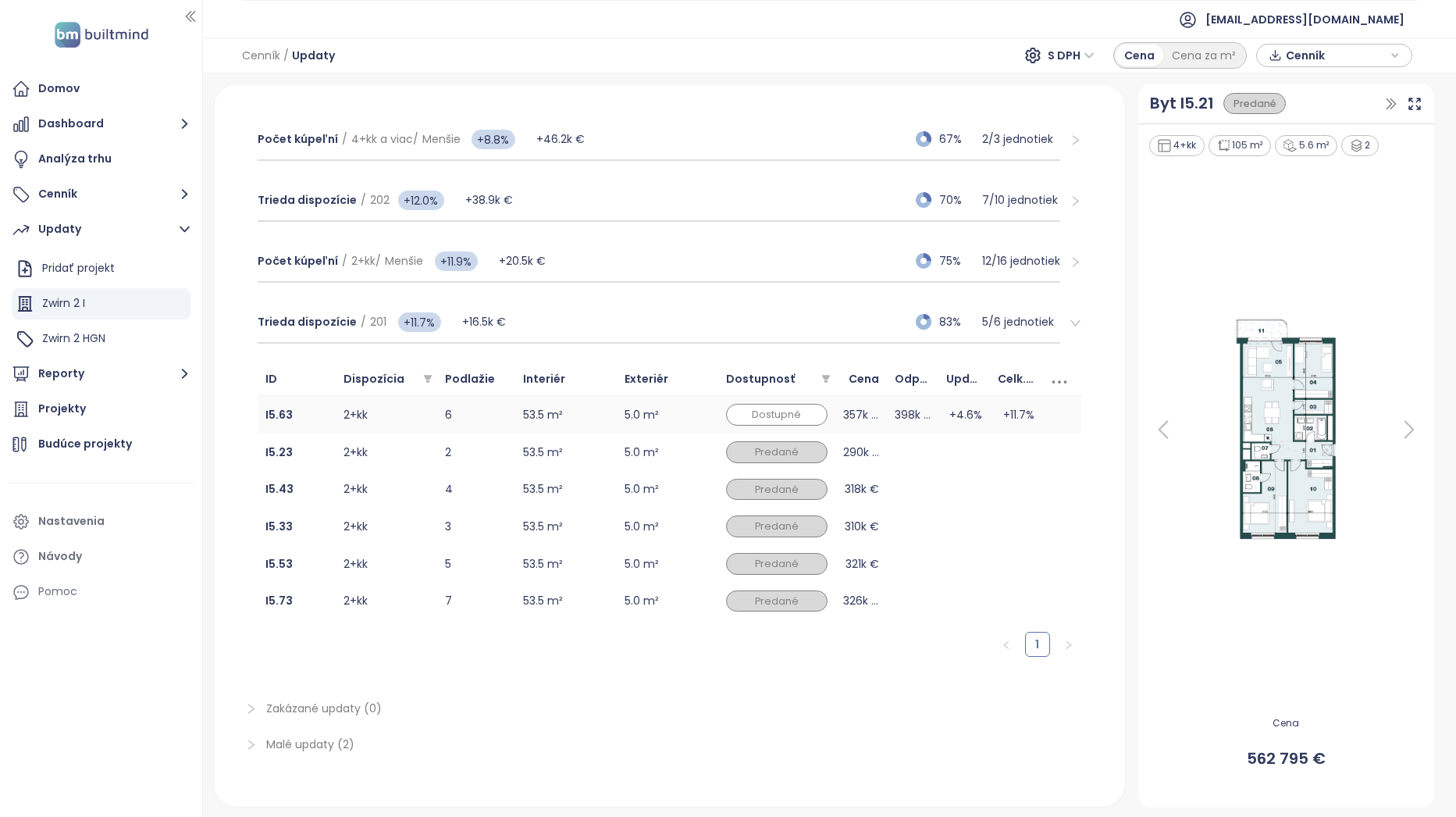
click at [848, 421] on td "357k €" at bounding box center [861, 414] width 52 height 38
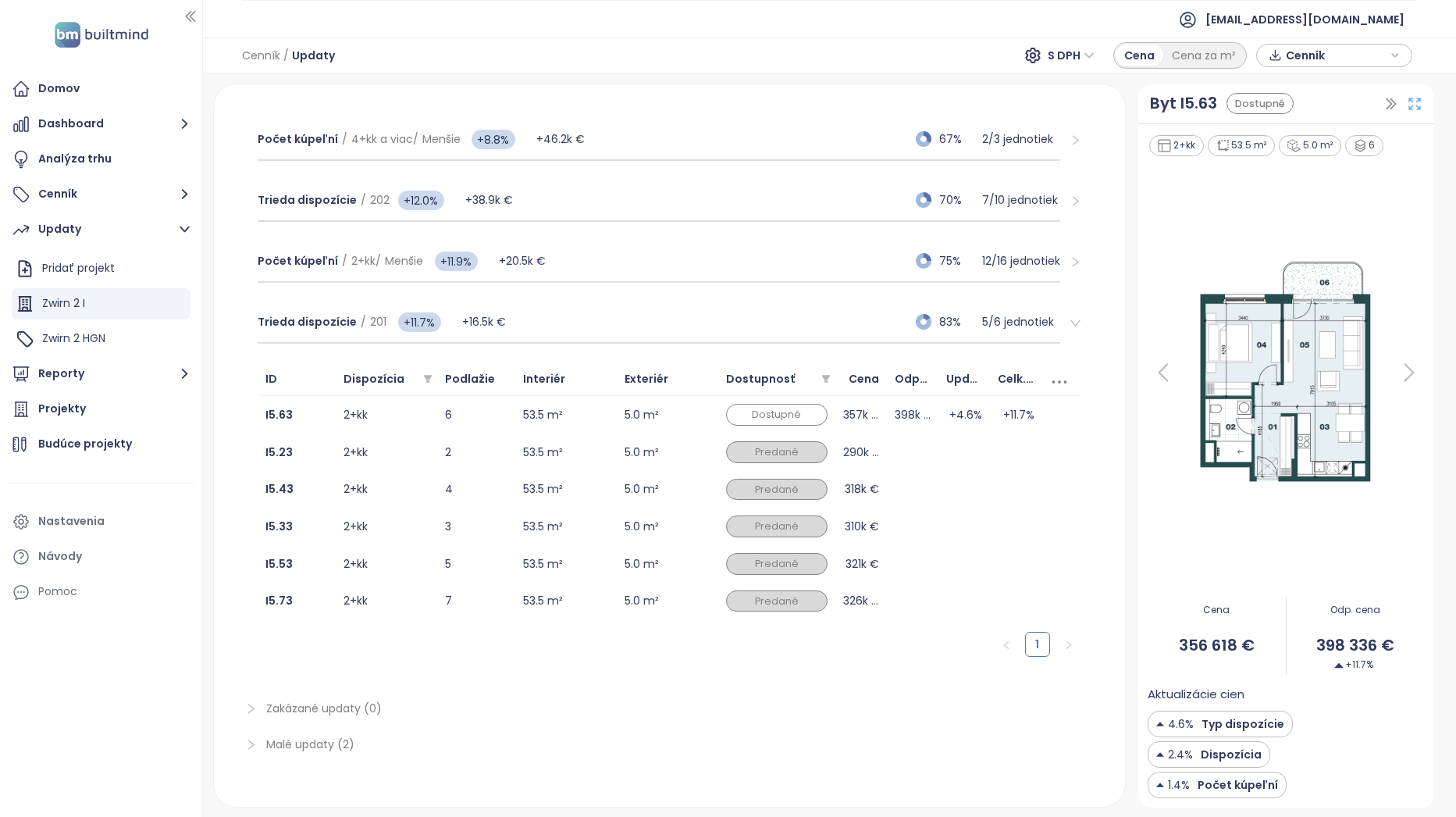
click at [1415, 97] on icon at bounding box center [1414, 104] width 16 height 16
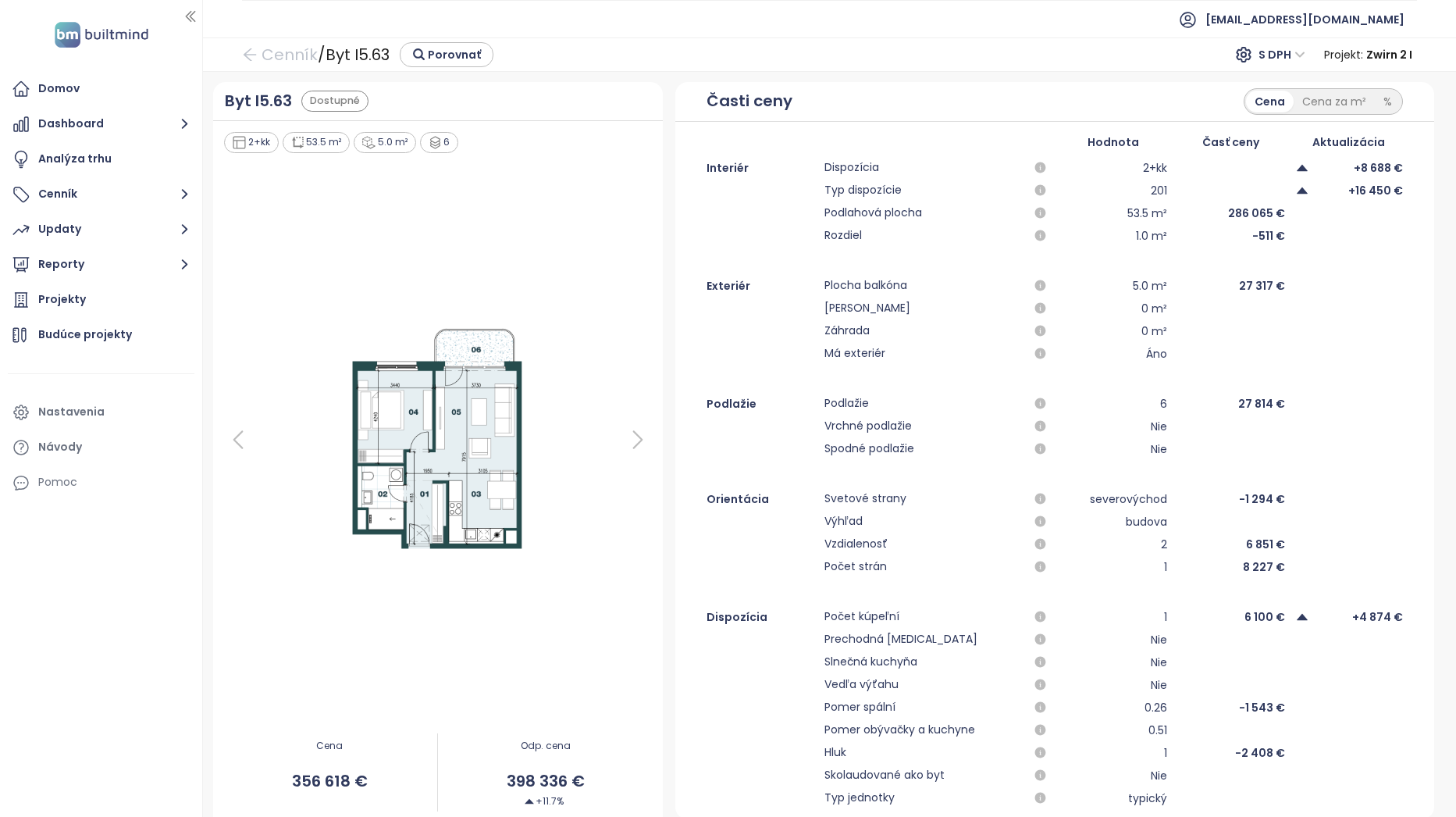
click at [1331, 420] on div at bounding box center [1348, 426] width 108 height 18
click at [125, 122] on button "Dashboard" at bounding box center [101, 124] width 187 height 31
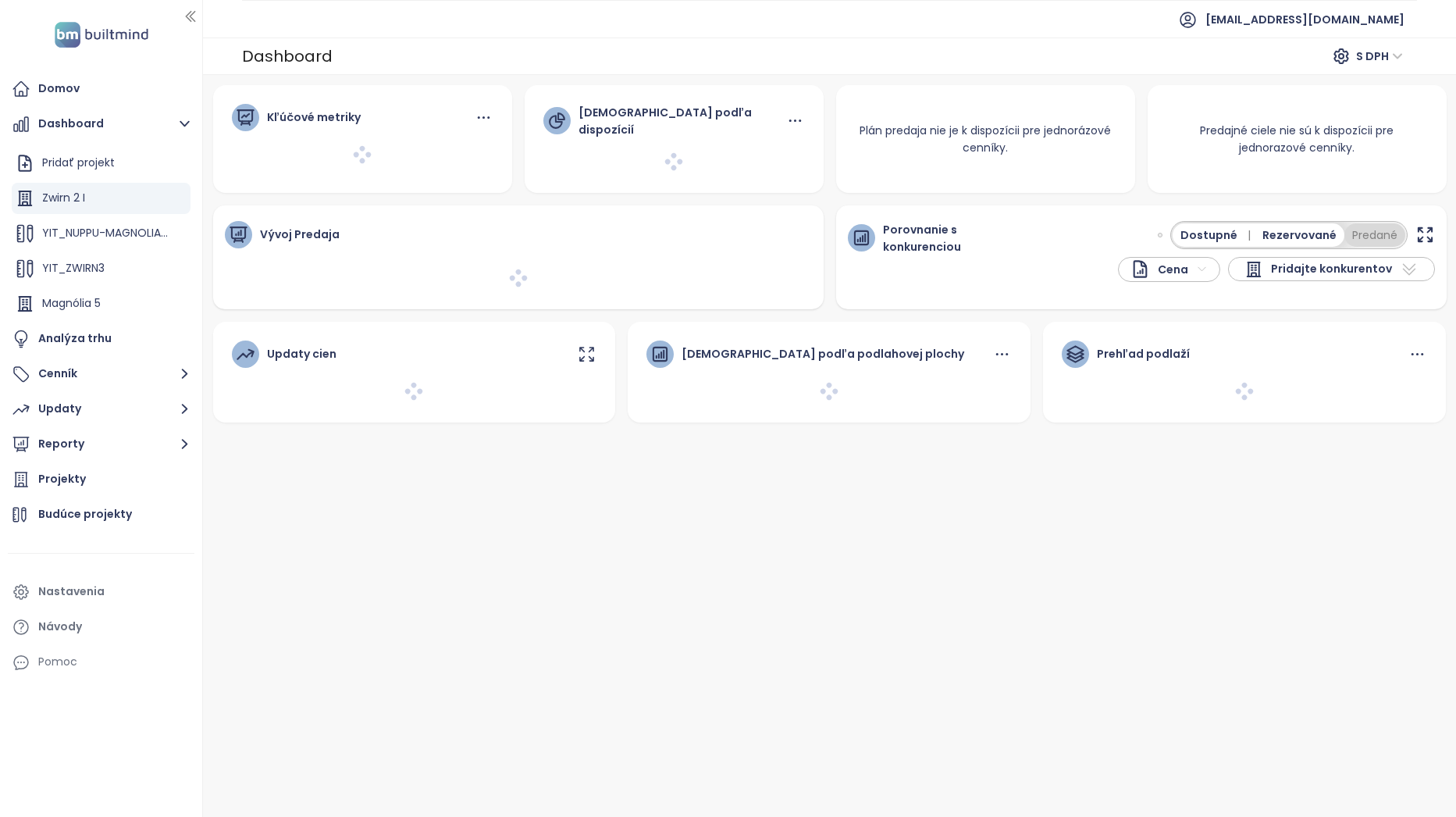
click at [1372, 238] on button "Predané" at bounding box center [1375, 235] width 61 height 23
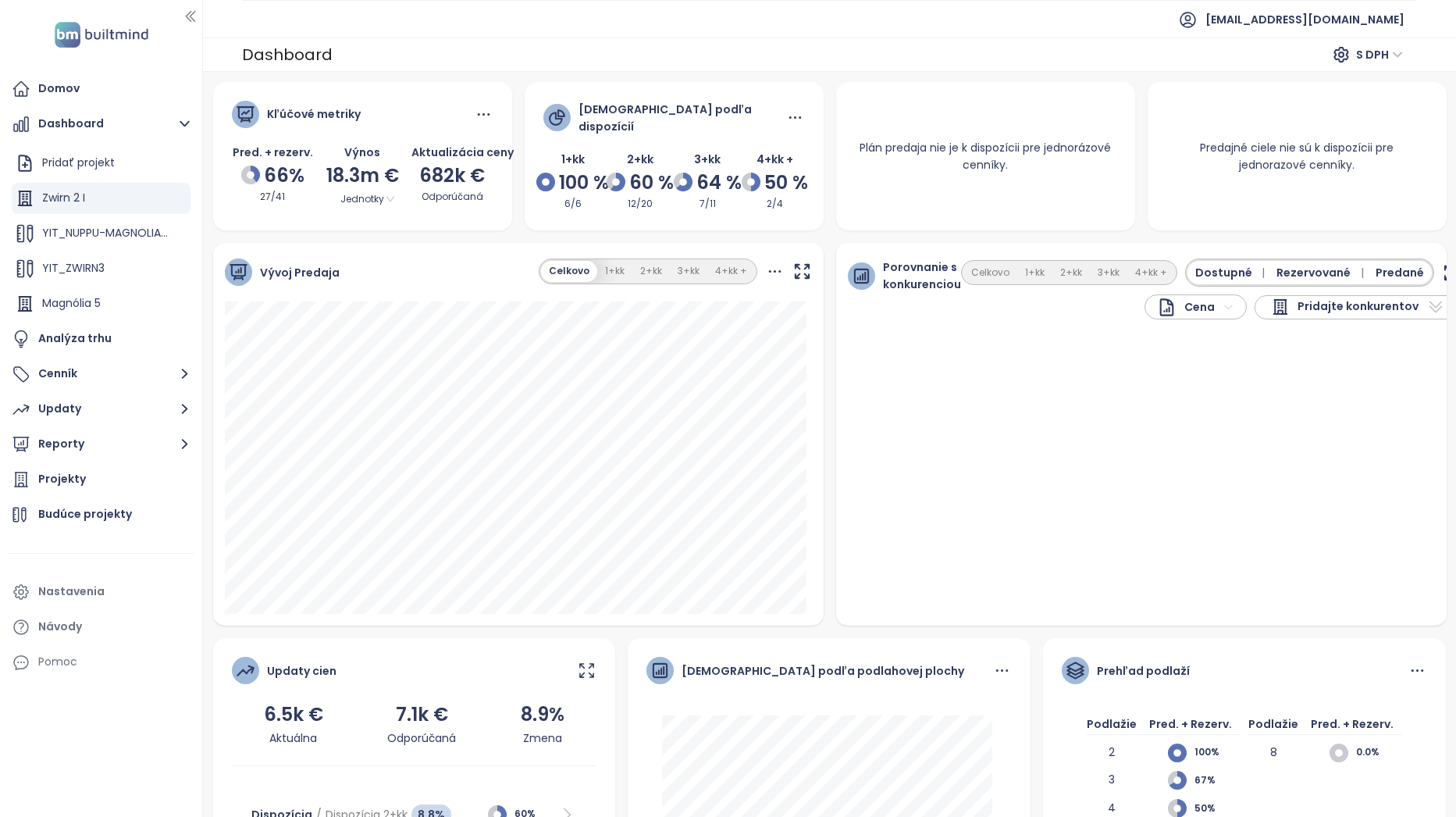
click at [1052, 271] on button "2+kk" at bounding box center [1071, 273] width 38 height 21
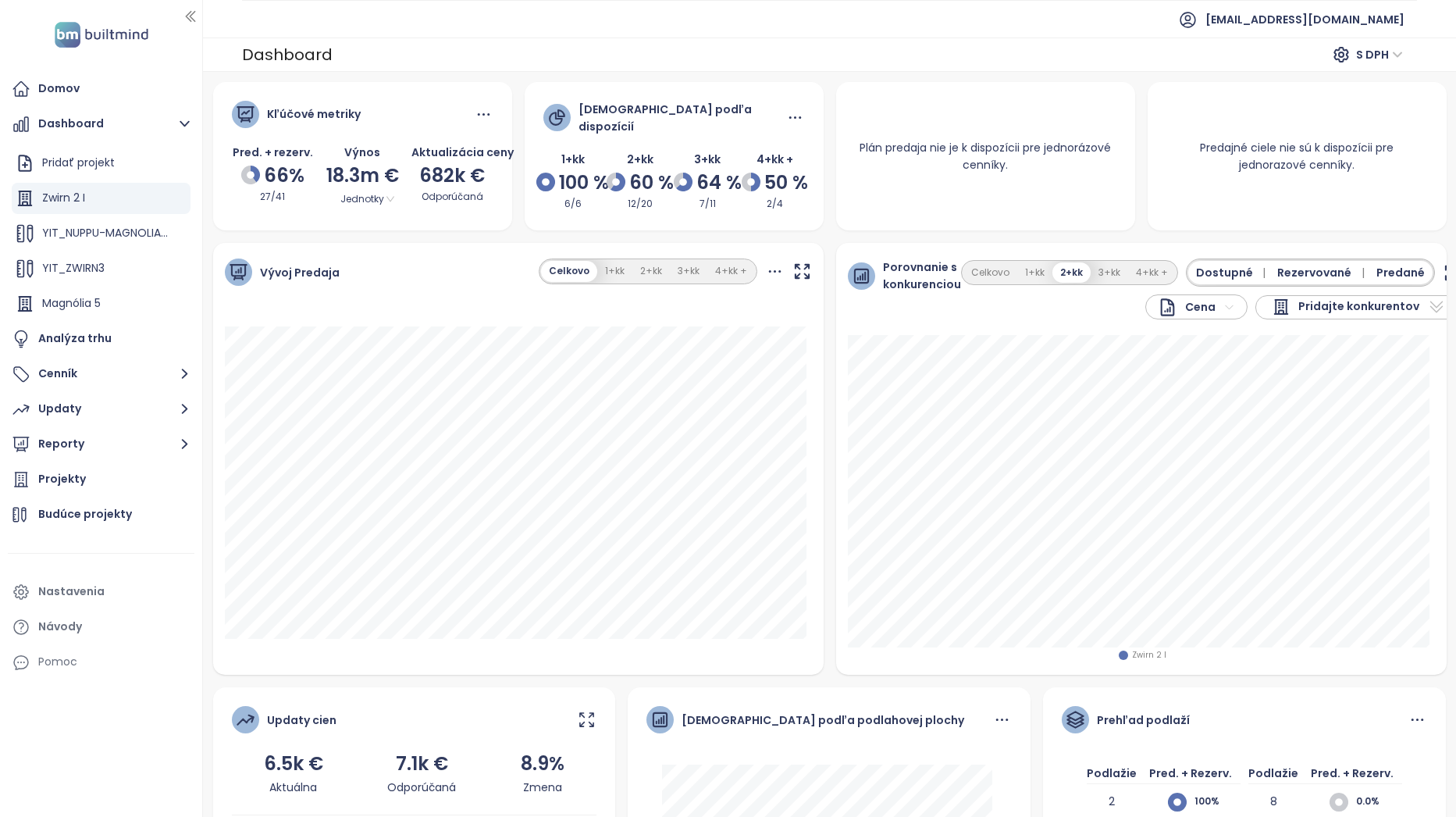
click at [1405, 308] on div "Pridajte konkurentov" at bounding box center [1359, 307] width 207 height 24
click at [1336, 326] on input "text" at bounding box center [1340, 333] width 127 height 23
click at [1367, 354] on span "Downtown Yards" at bounding box center [1336, 361] width 91 height 19
click at [1392, 334] on input "****" at bounding box center [1340, 333] width 127 height 23
type input "*"
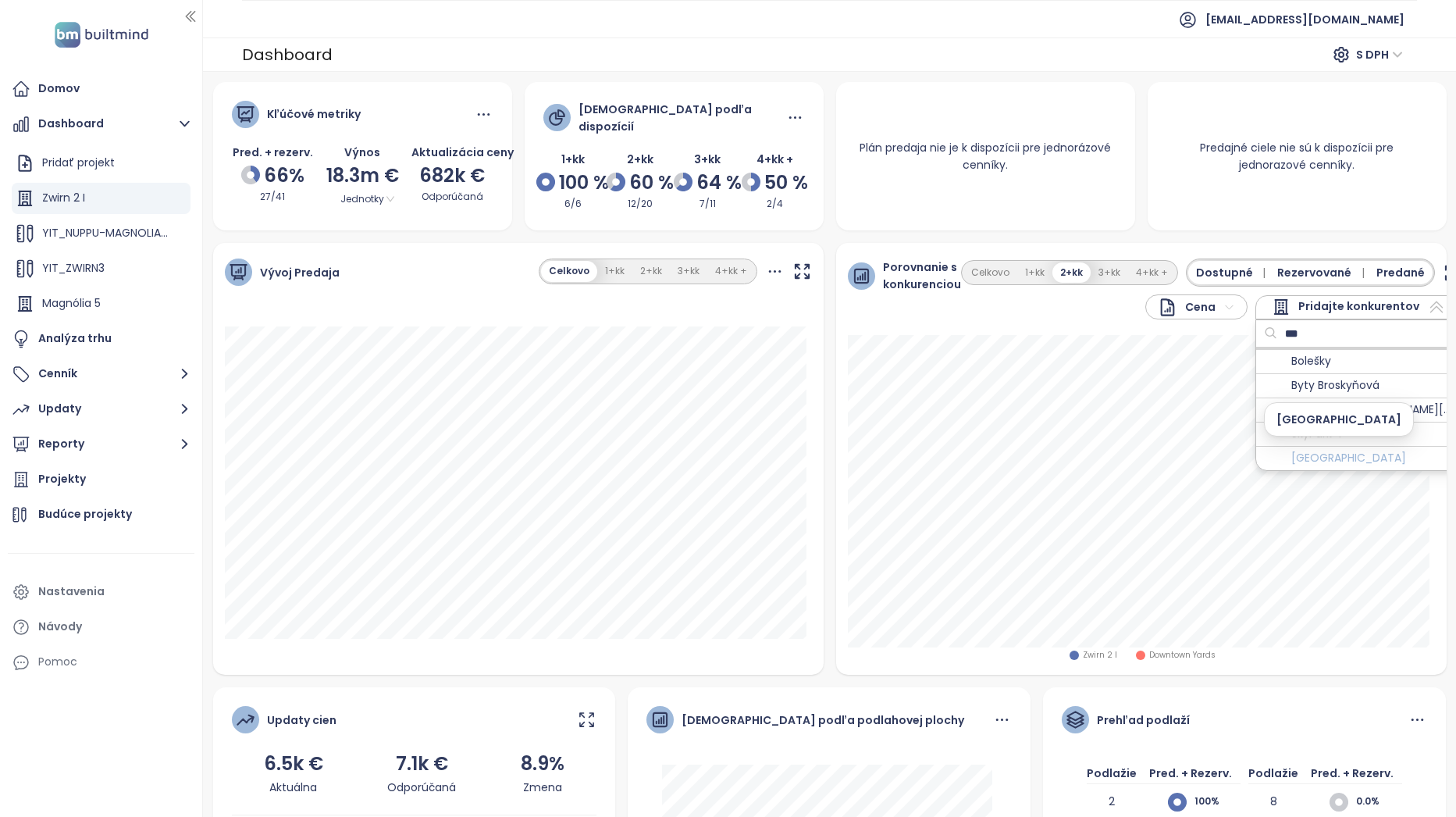
click at [1346, 456] on span "[GEOGRAPHIC_DATA]" at bounding box center [1348, 458] width 115 height 19
click at [1354, 331] on input "***" at bounding box center [1340, 333] width 127 height 23
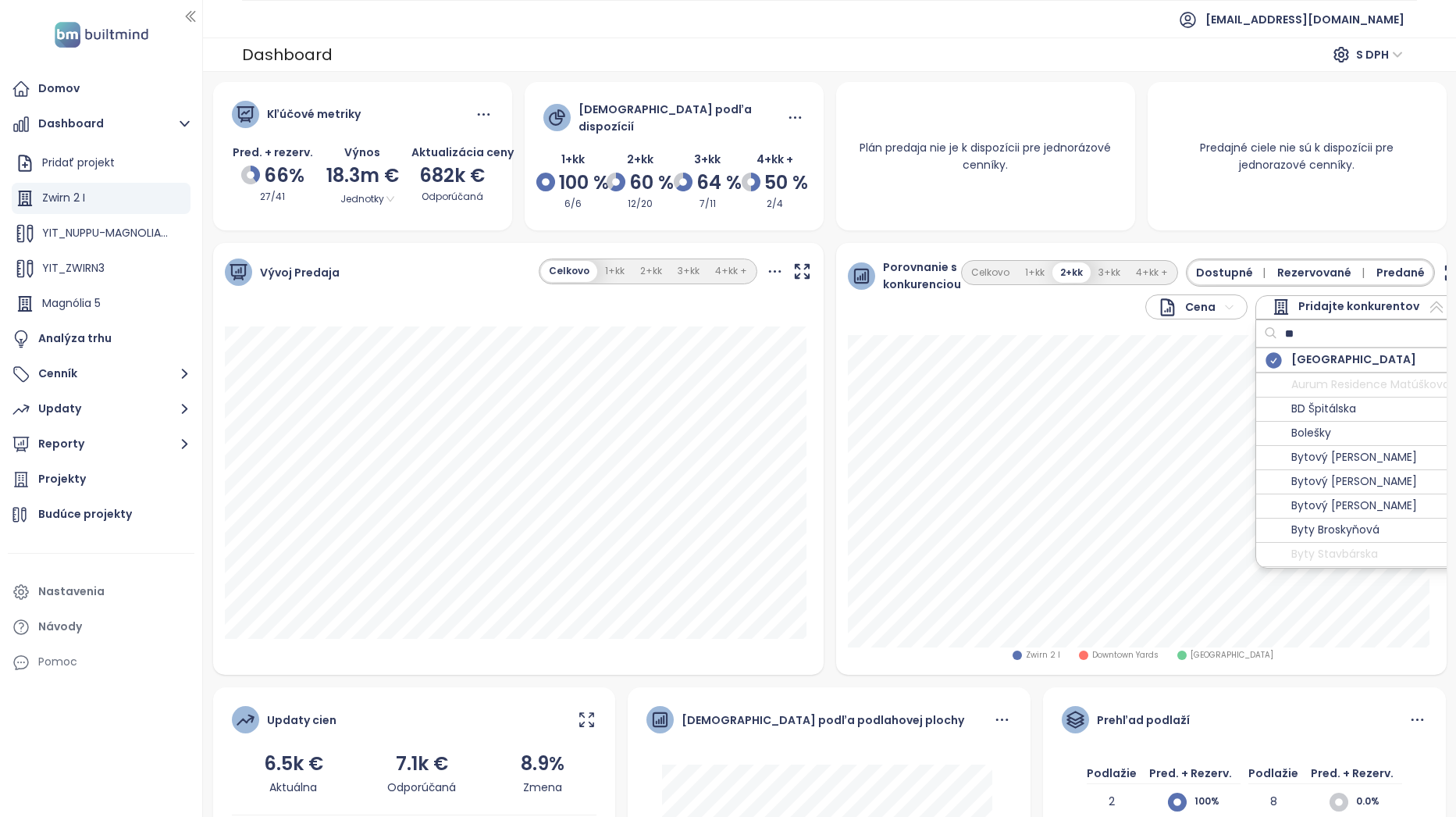
type input "*"
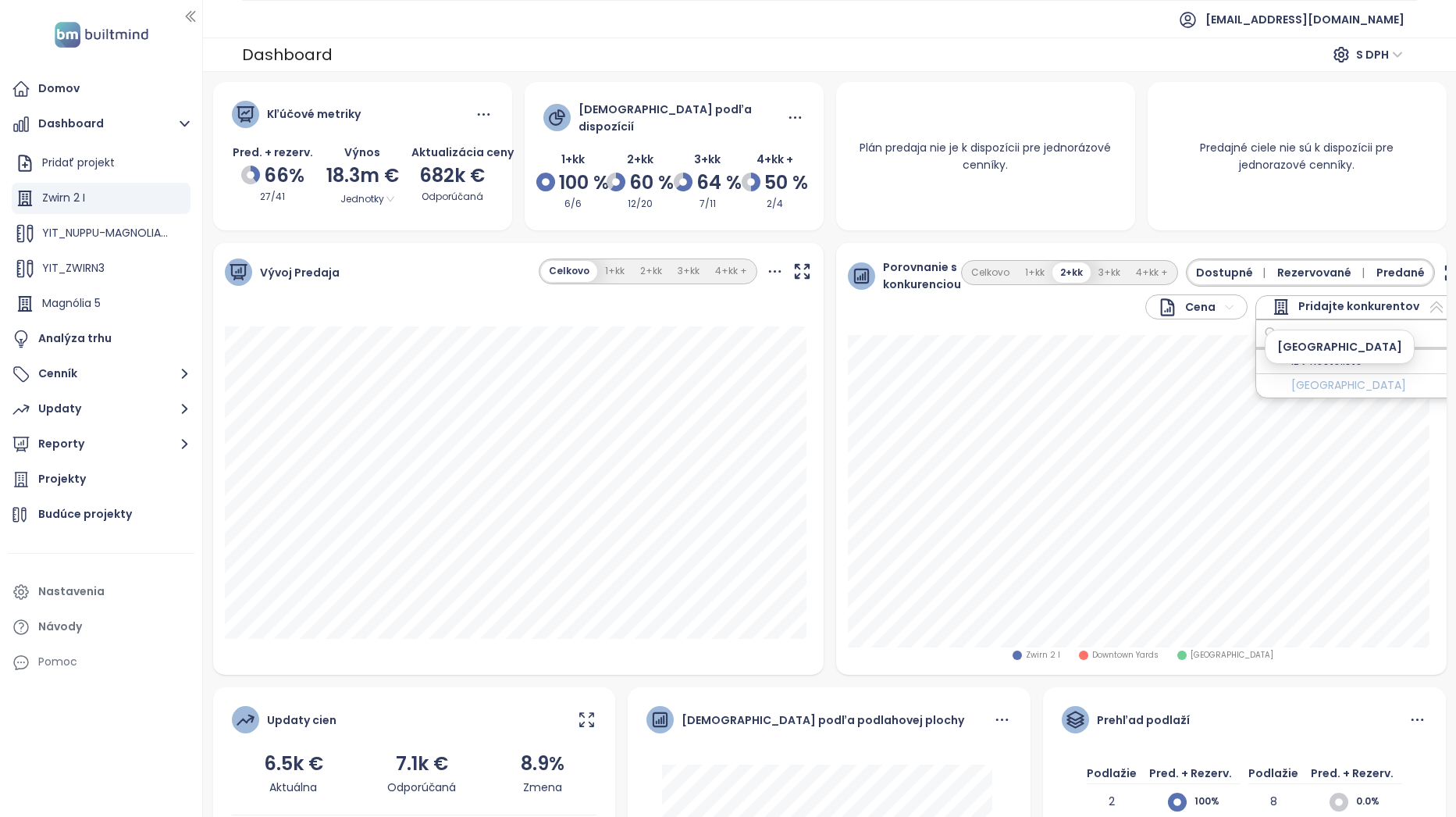
type input "****"
click at [1323, 385] on span "[GEOGRAPHIC_DATA]" at bounding box center [1348, 385] width 115 height 19
click at [1393, 265] on span "Predané" at bounding box center [1400, 273] width 48 height 18
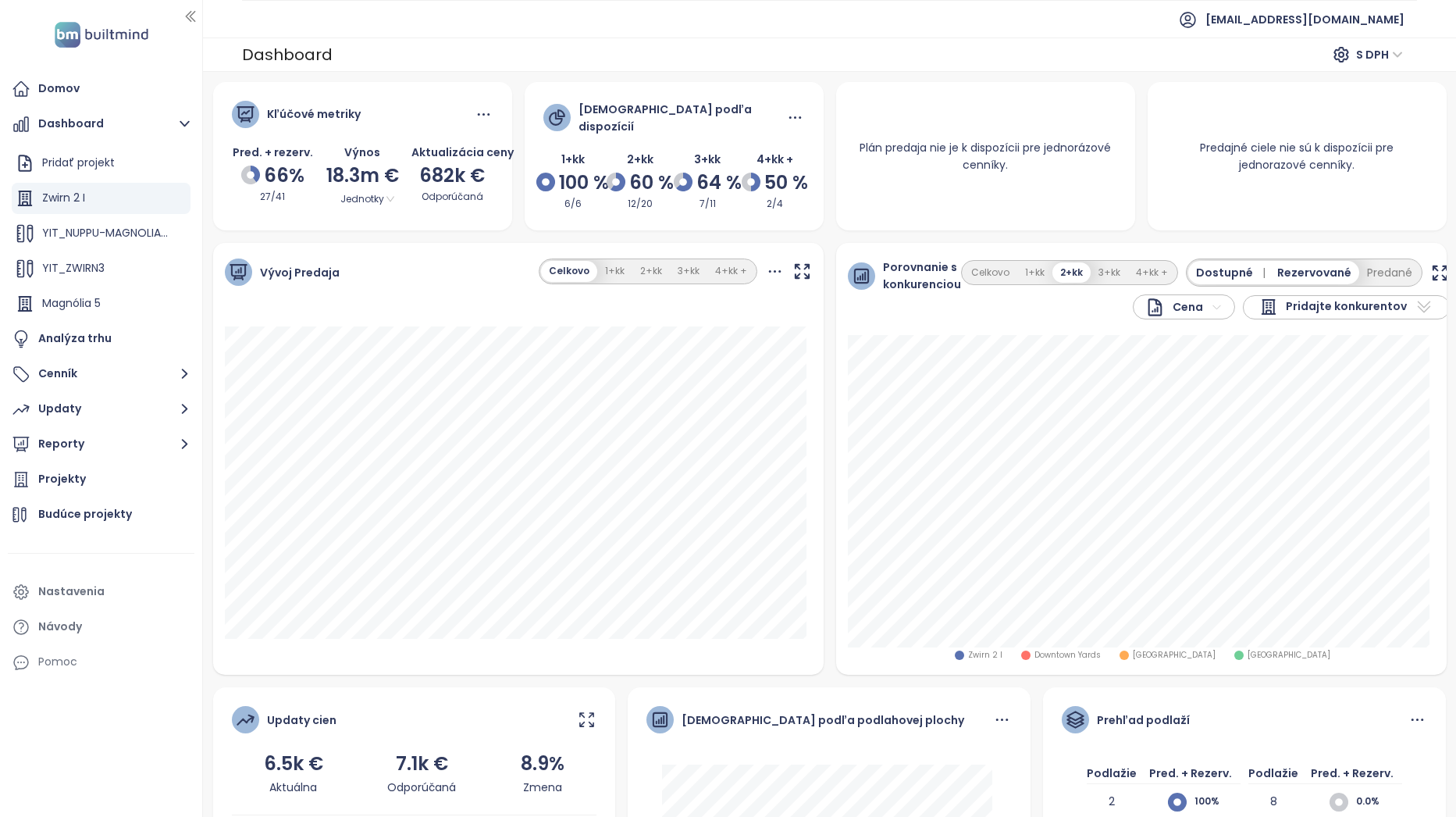
click at [1285, 270] on span "Rezervované" at bounding box center [1314, 273] width 74 height 18
click at [1291, 268] on button "Rezervované" at bounding box center [1303, 272] width 86 height 23
click at [1364, 262] on button "Predané" at bounding box center [1389, 272] width 61 height 23
click at [1316, 264] on span "Rezervované |" at bounding box center [1323, 273] width 93 height 18
click at [1316, 264] on button "Rezervované" at bounding box center [1303, 272] width 86 height 23
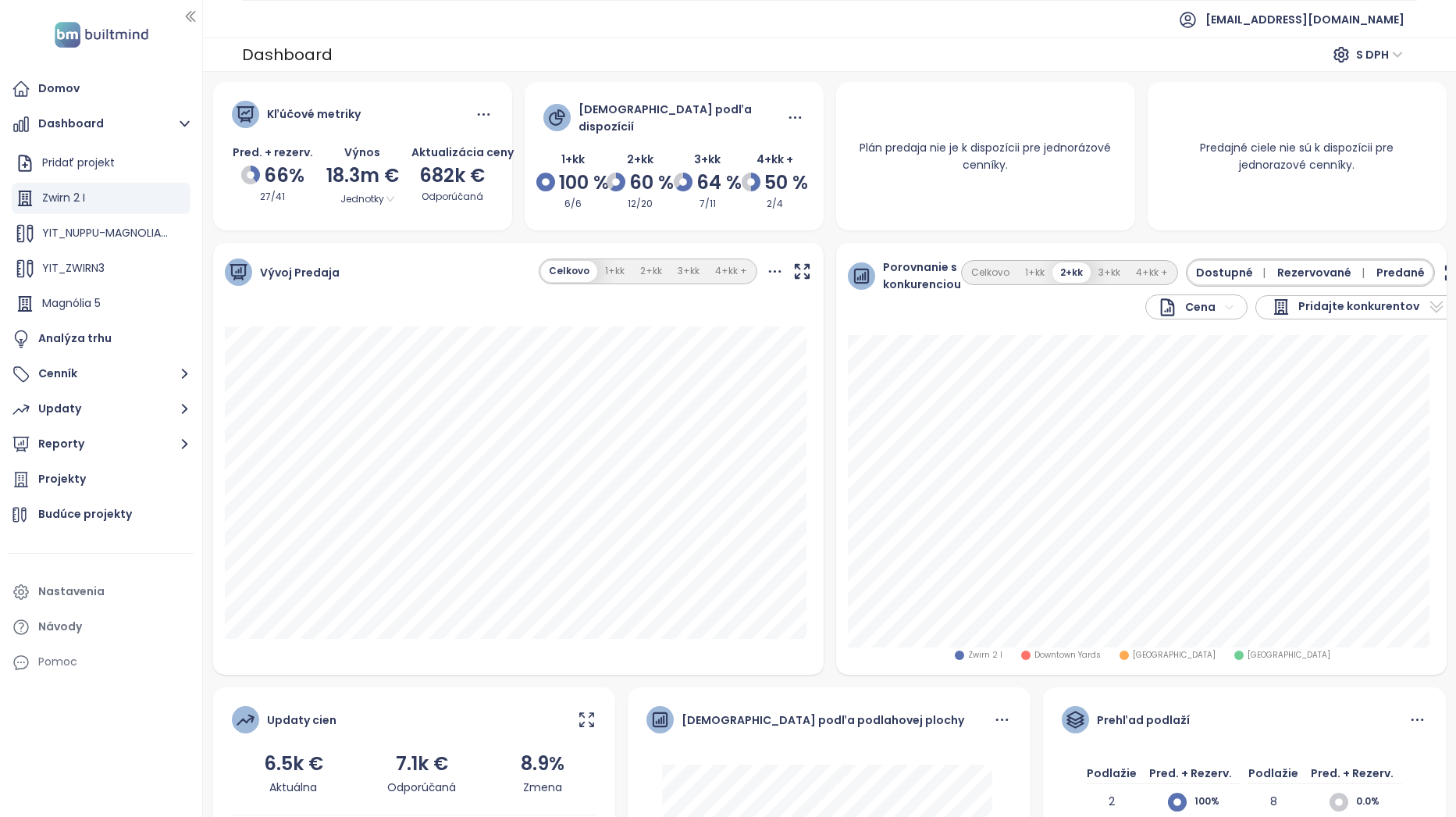
click at [1316, 264] on span "Rezervované |" at bounding box center [1323, 273] width 93 height 18
click at [1351, 301] on span "Pridajte konkurentov" at bounding box center [1336, 307] width 121 height 18
click at [1343, 336] on input "text" at bounding box center [1318, 333] width 127 height 23
type input "****"
click at [1322, 383] on span "Zwirn 2 HGN" at bounding box center [1301, 385] width 63 height 19
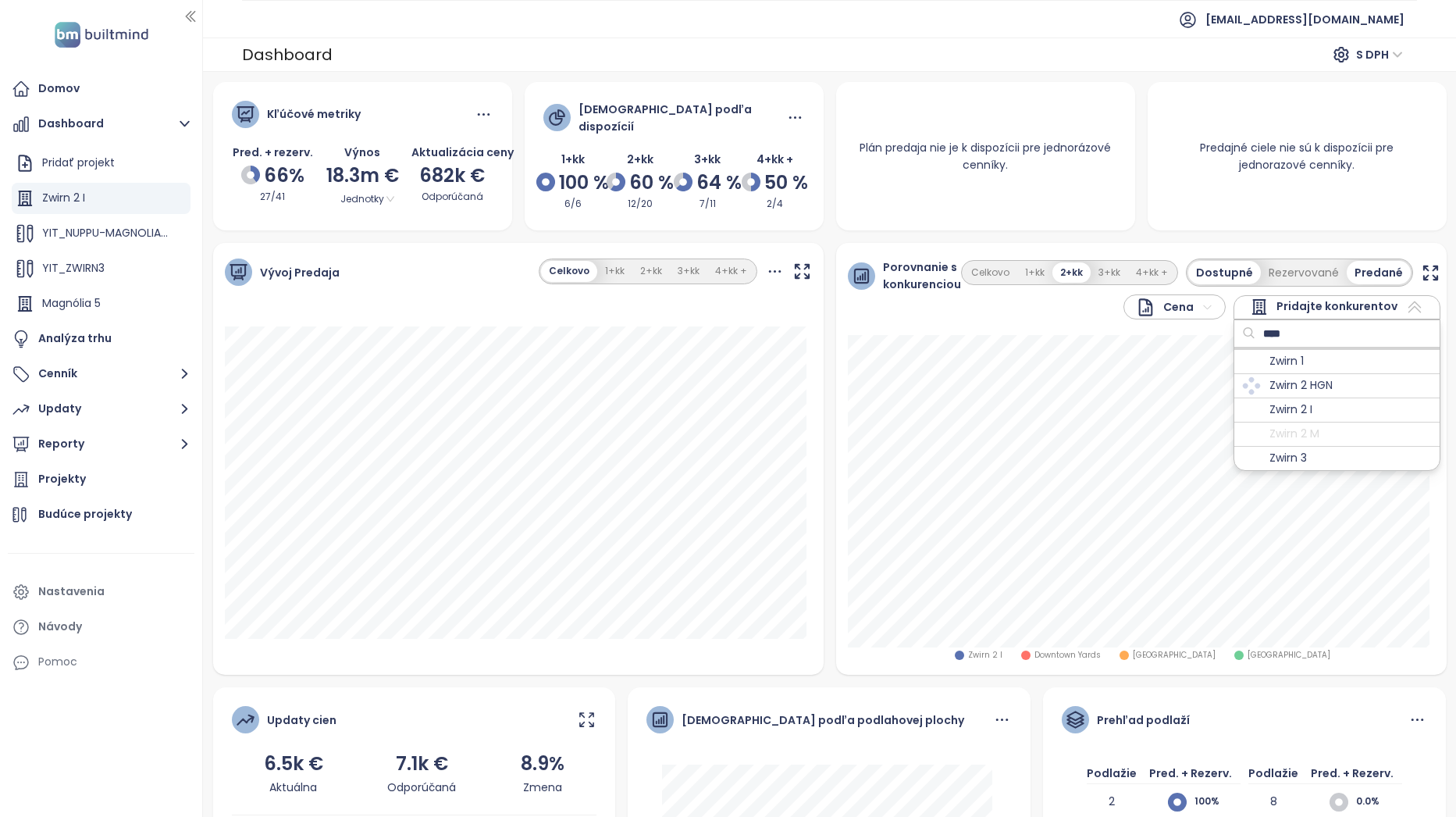
click at [1298, 450] on div "Zwirn 3" at bounding box center [1337, 457] width 205 height 24
click at [1290, 450] on span "Zwirn 3" at bounding box center [1288, 457] width 38 height 19
click at [1405, 298] on icon at bounding box center [1414, 307] width 18 height 18
click at [1341, 652] on span "[GEOGRAPHIC_DATA]" at bounding box center [1361, 655] width 83 height 13
click at [1421, 270] on icon "button" at bounding box center [1430, 273] width 19 height 19
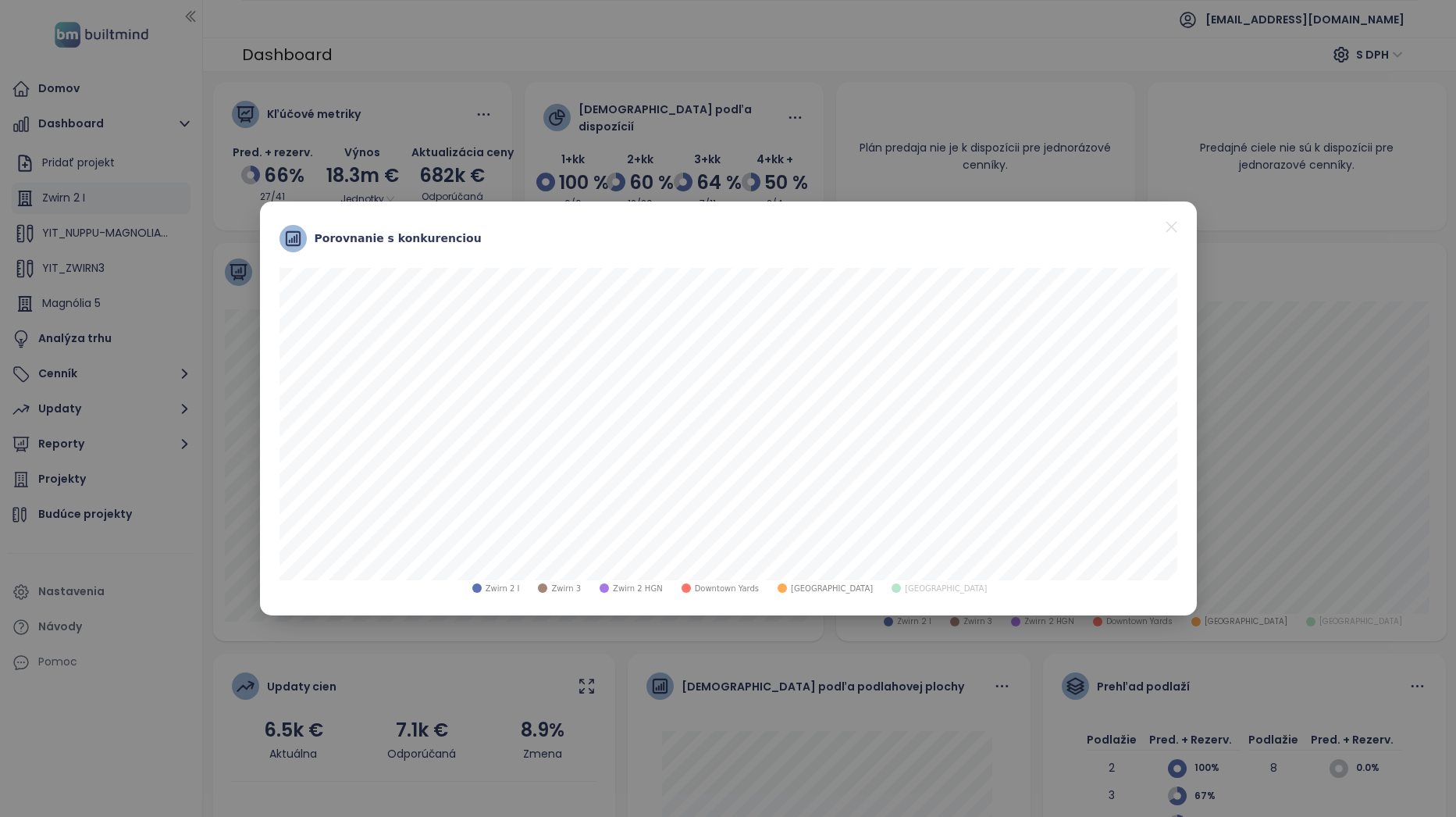
click at [1157, 213] on div "Porovnanie s konkurenciou" at bounding box center [728, 238] width 921 height 58
click at [1170, 227] on icon "close" at bounding box center [1171, 226] width 19 height 19
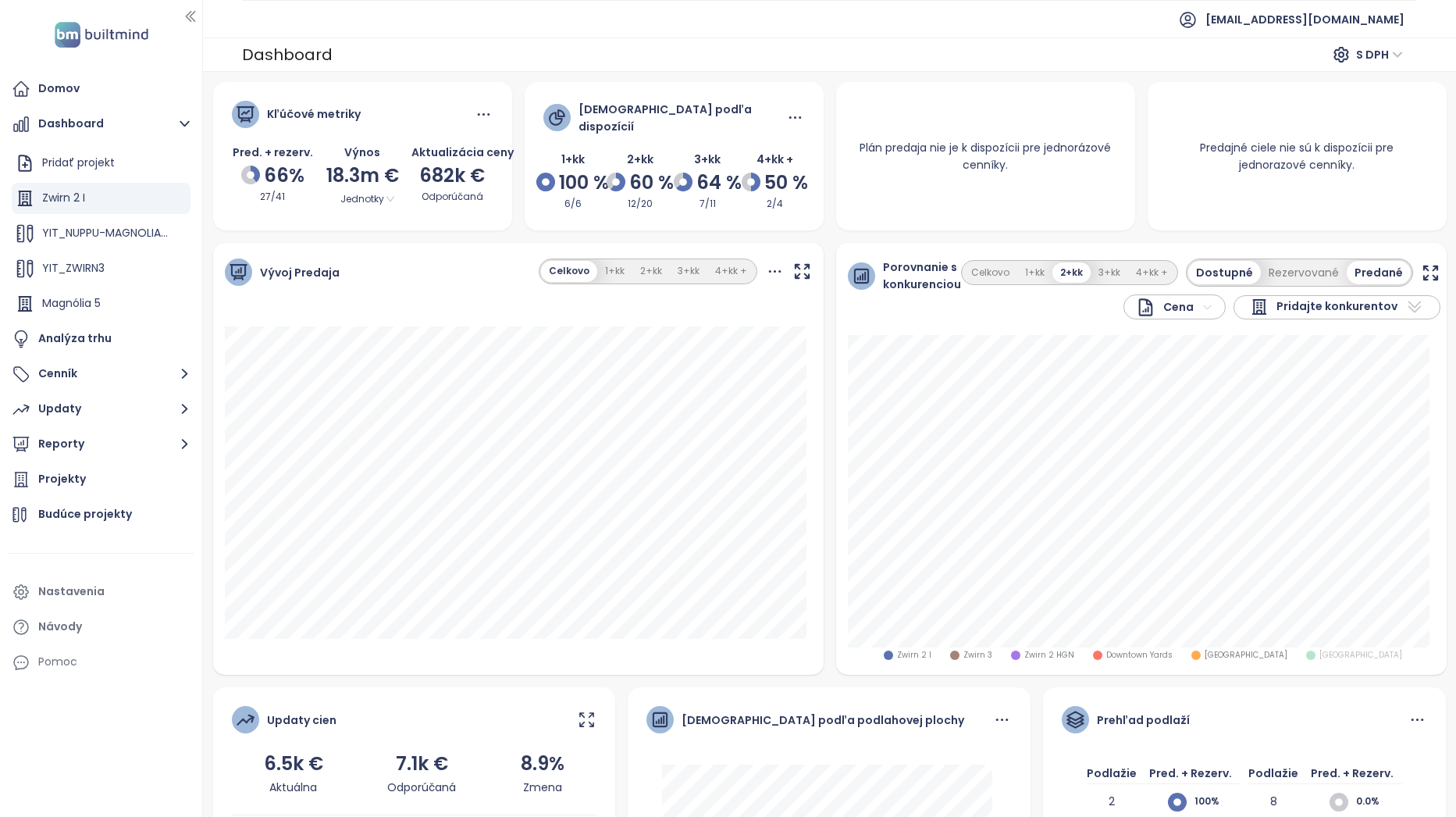
click at [1376, 301] on span "Pridajte konkurentov" at bounding box center [1336, 307] width 121 height 18
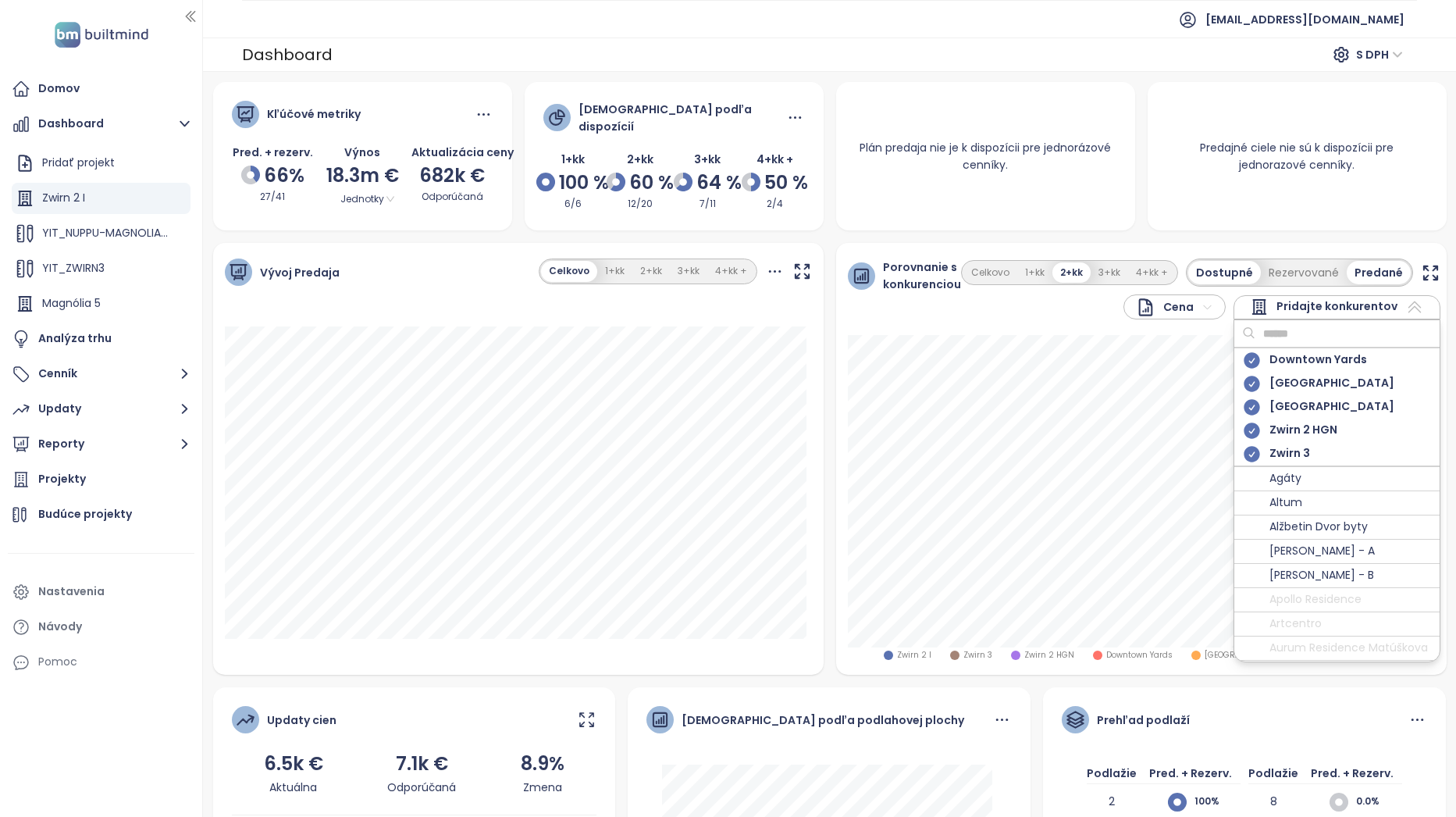
click at [1245, 378] on icon at bounding box center [1251, 383] width 16 height 16
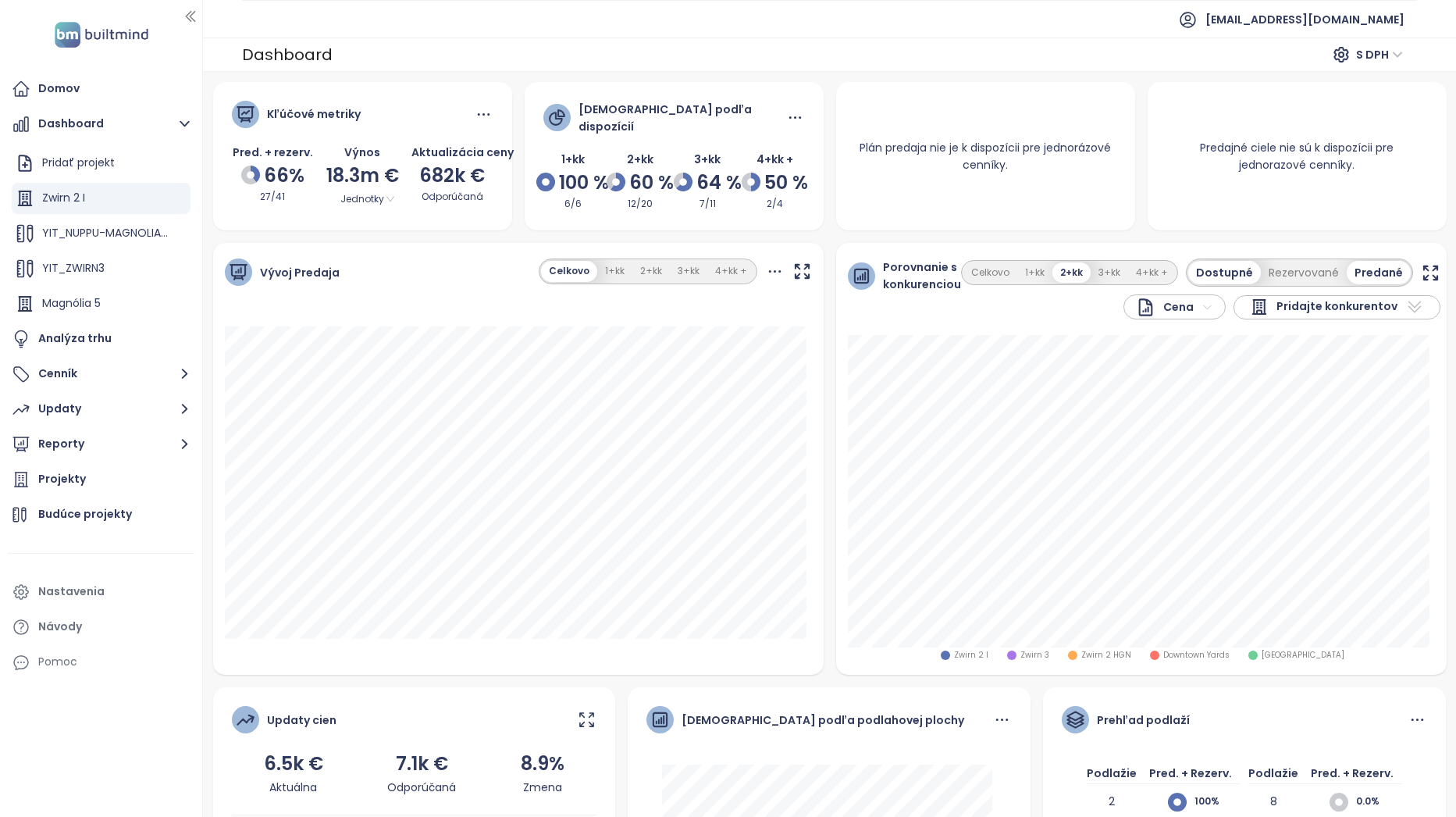
click at [1411, 238] on div "Kľúčové metriky Pred. + rezerv. 66% 27/41 Výnos 18.3m € Jednotky Aktualizácia c…" at bounding box center [830, 565] width 1245 height 966
click at [1421, 272] on icon "button" at bounding box center [1430, 273] width 19 height 19
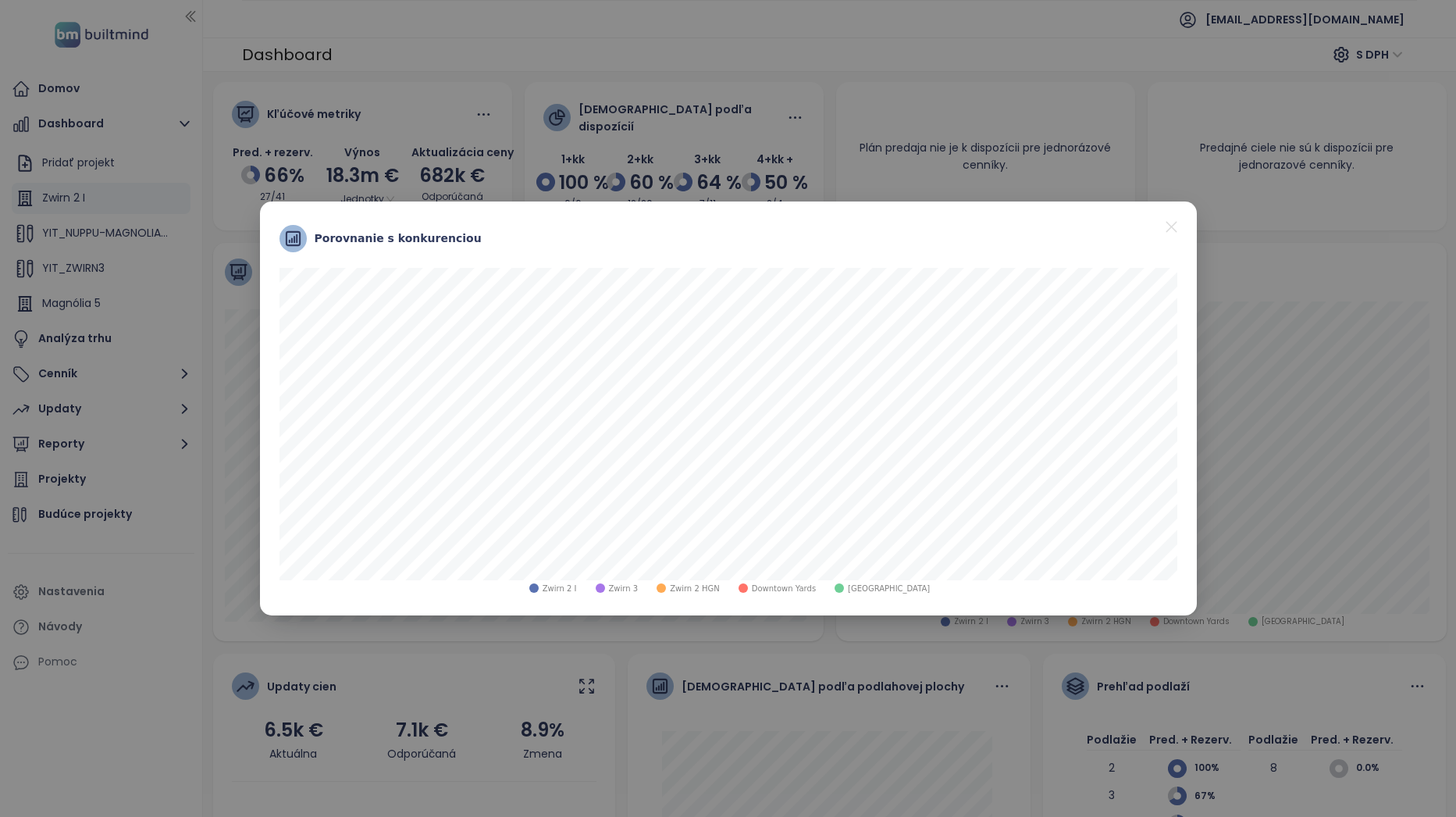
click at [1175, 229] on icon "close" at bounding box center [1171, 226] width 19 height 19
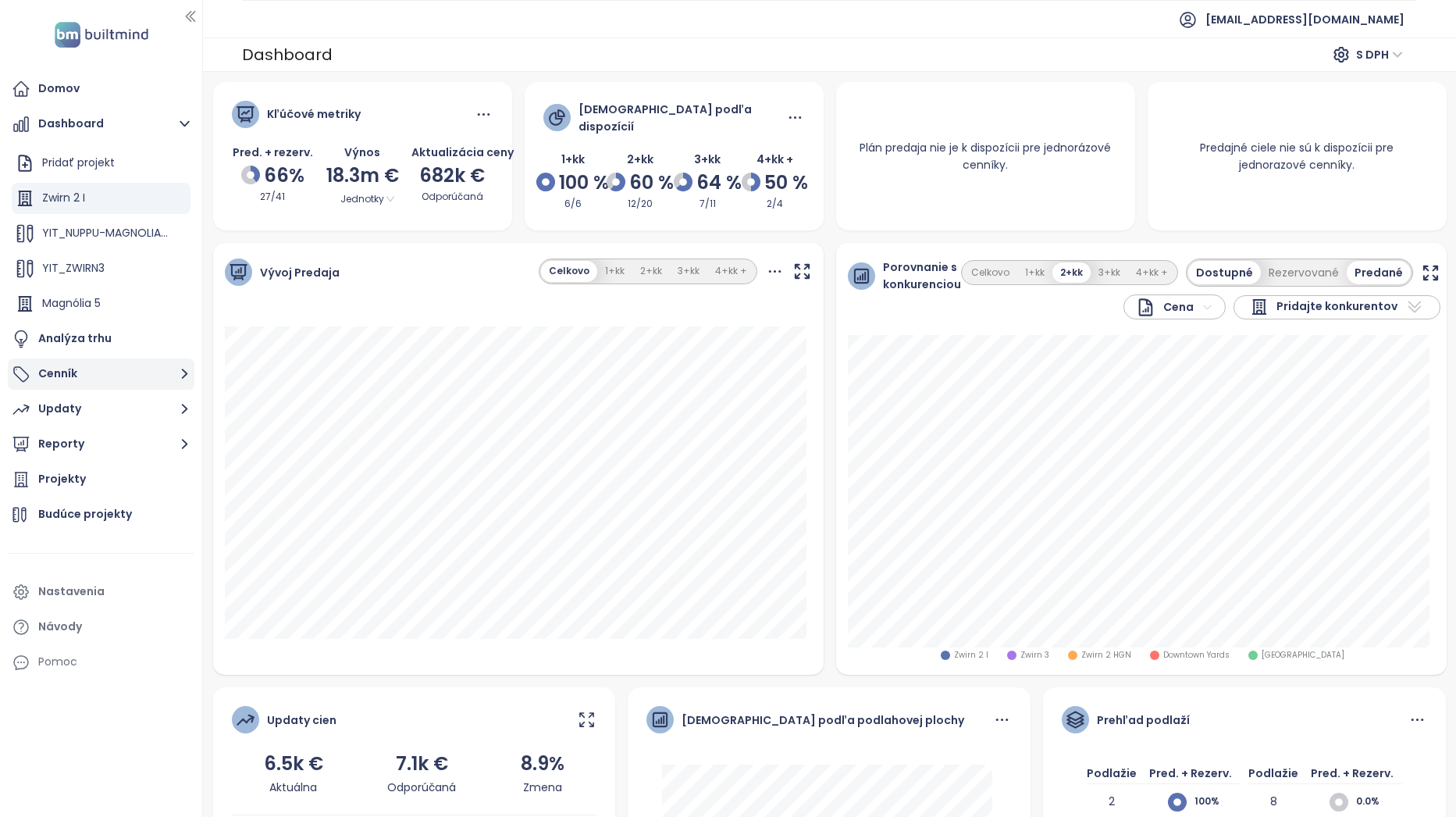
click at [107, 373] on button "Cenník" at bounding box center [101, 374] width 187 height 31
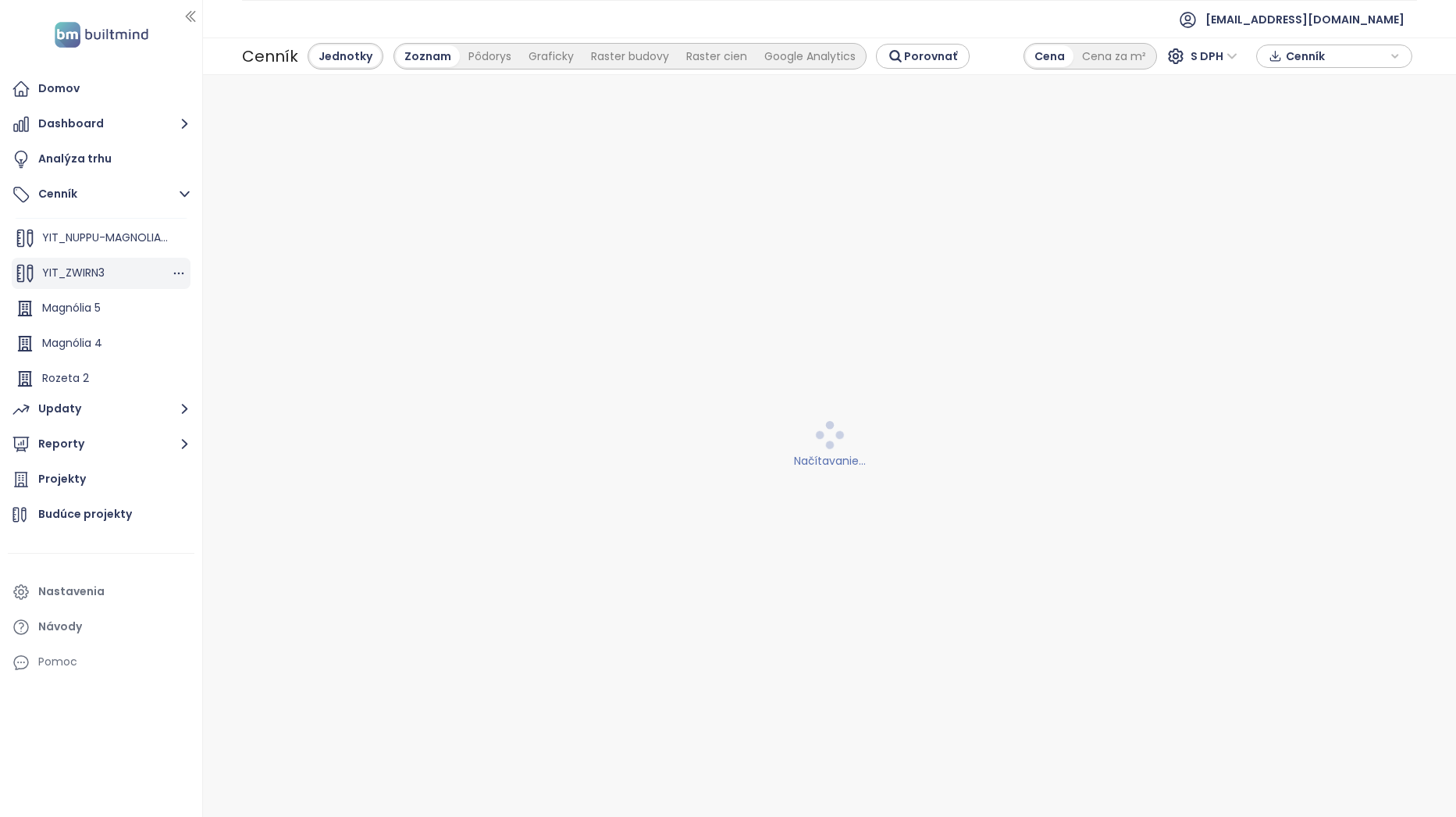
scroll to position [105, 0]
click at [113, 371] on div "Zwirn 2 HGN" at bounding box center [101, 374] width 178 height 31
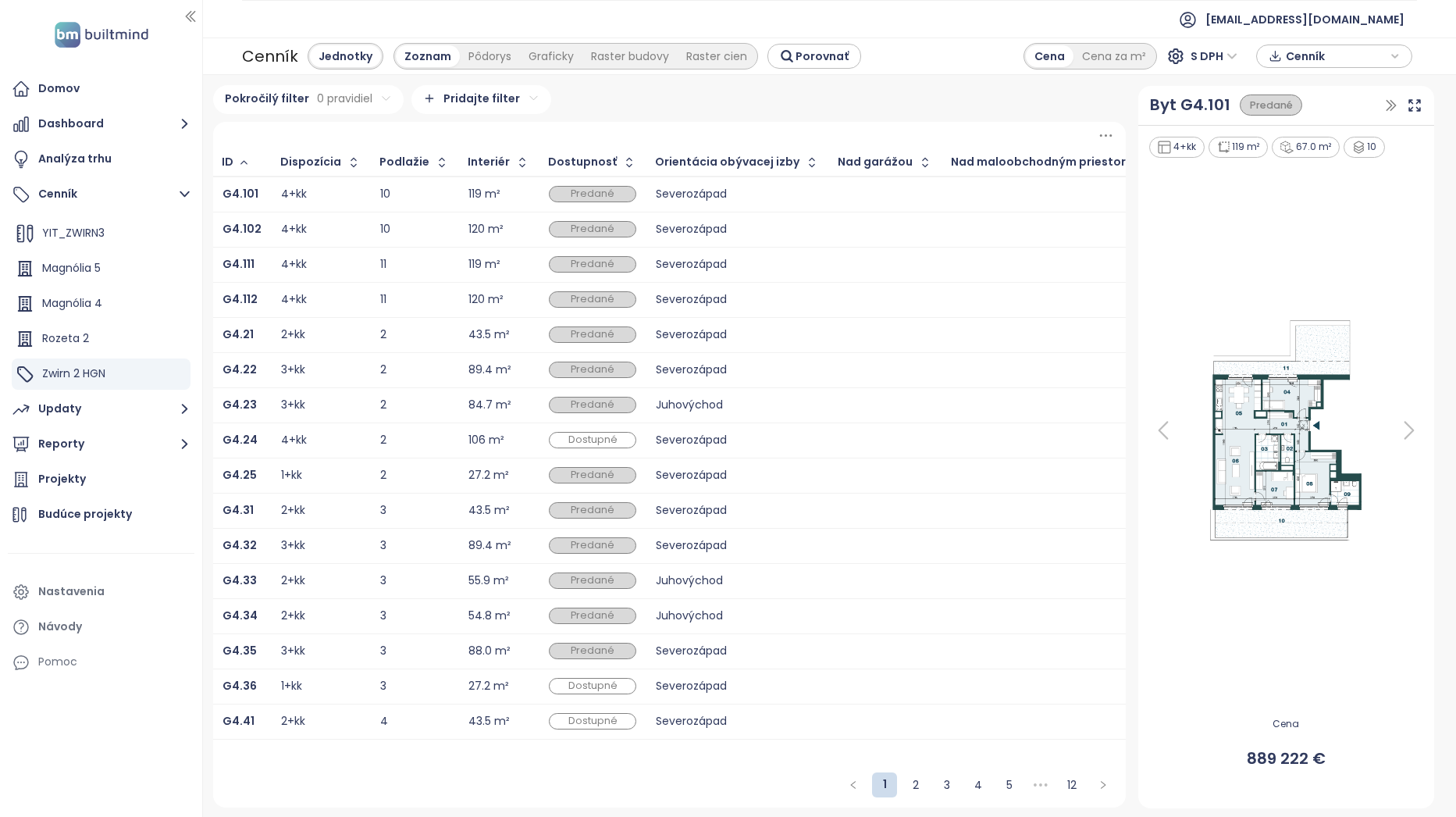
click at [1037, 783] on span "•••" at bounding box center [1040, 785] width 25 height 25
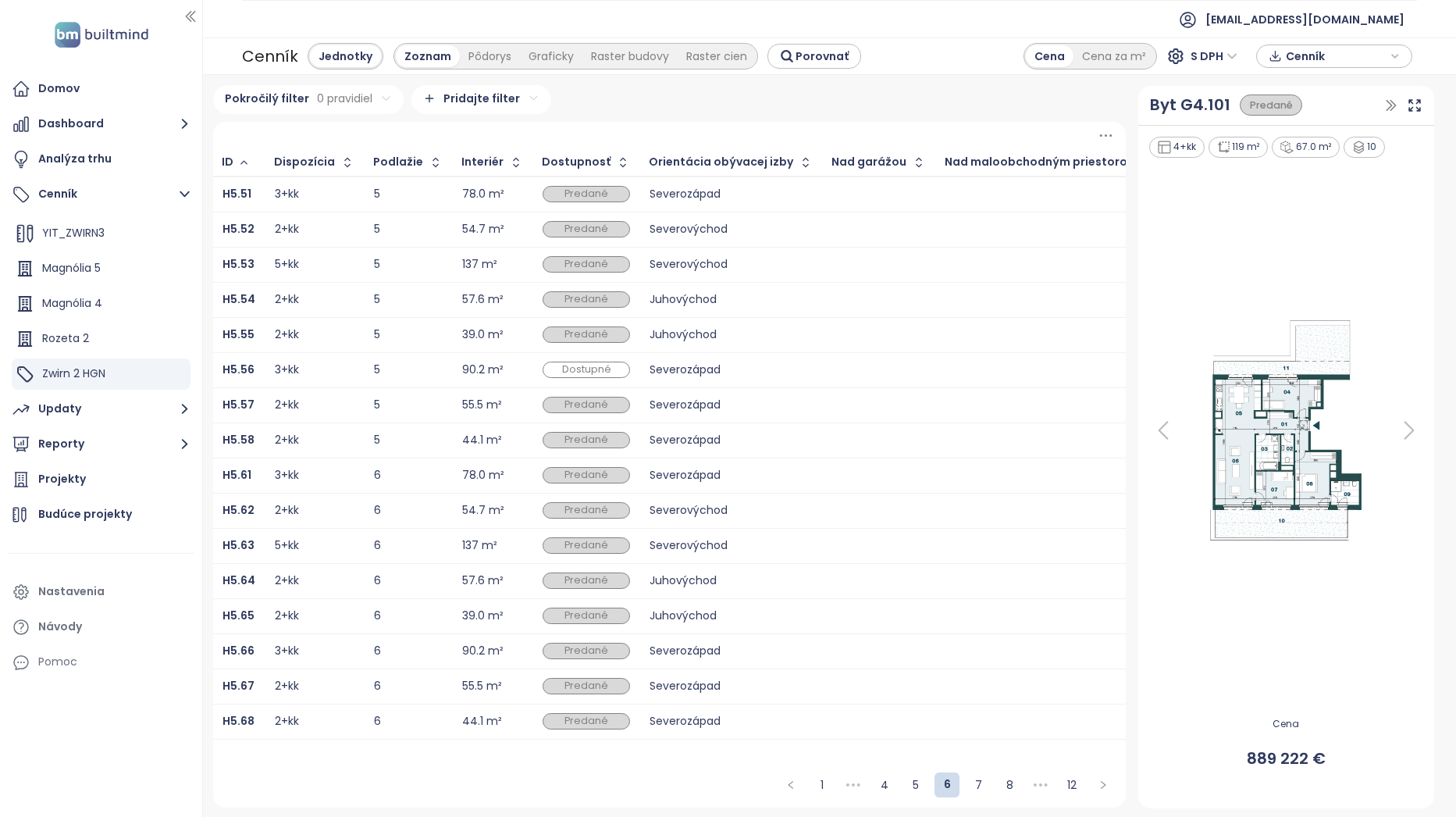
click at [1037, 783] on span "•••" at bounding box center [1040, 785] width 25 height 25
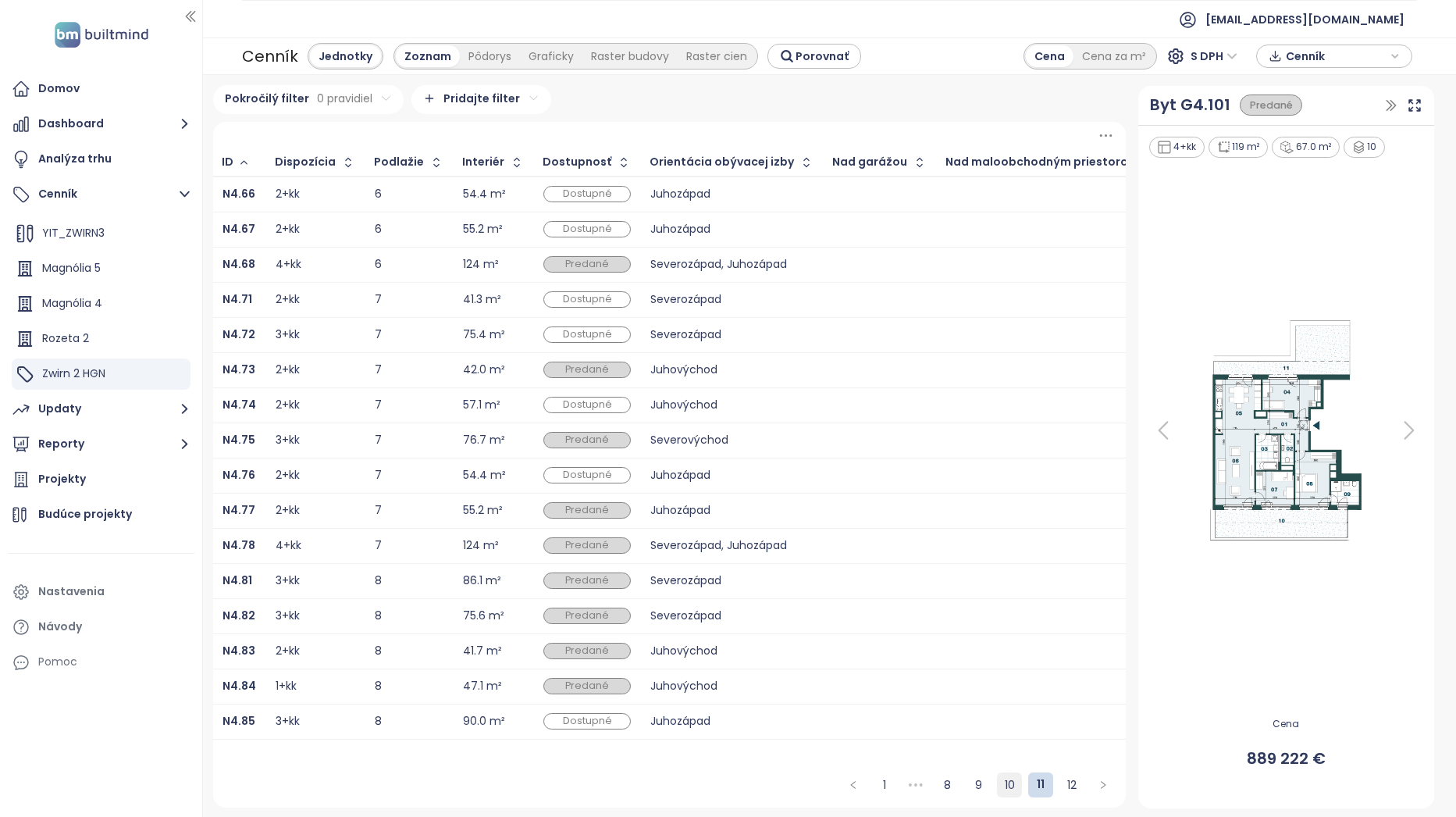
click at [1003, 788] on link "10" at bounding box center [1009, 784] width 23 height 23
click at [984, 784] on link "9" at bounding box center [977, 784] width 23 height 23
click at [940, 780] on link "8" at bounding box center [946, 784] width 23 height 23
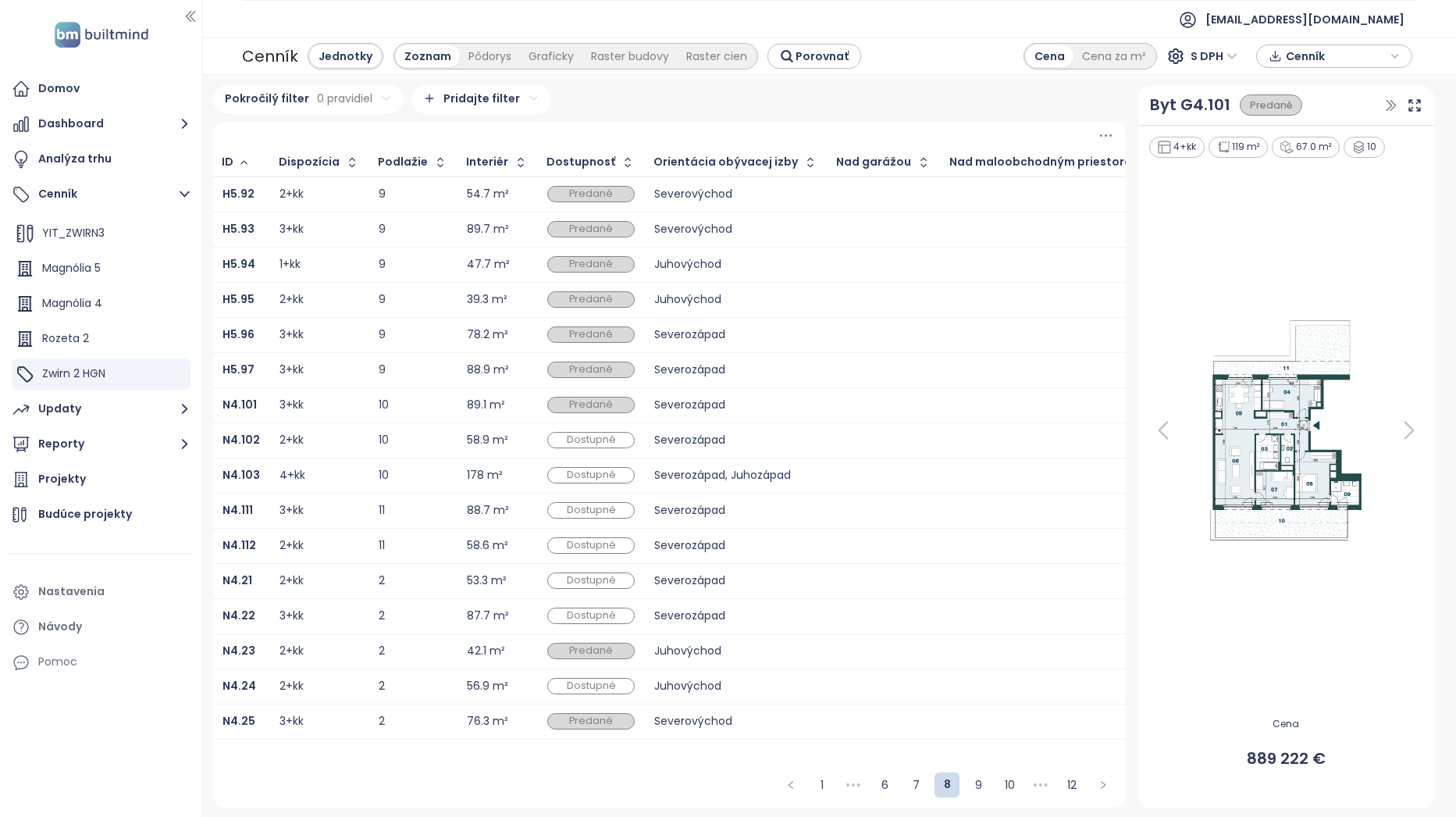
click at [291, 582] on div "2+kk" at bounding box center [291, 580] width 24 height 10
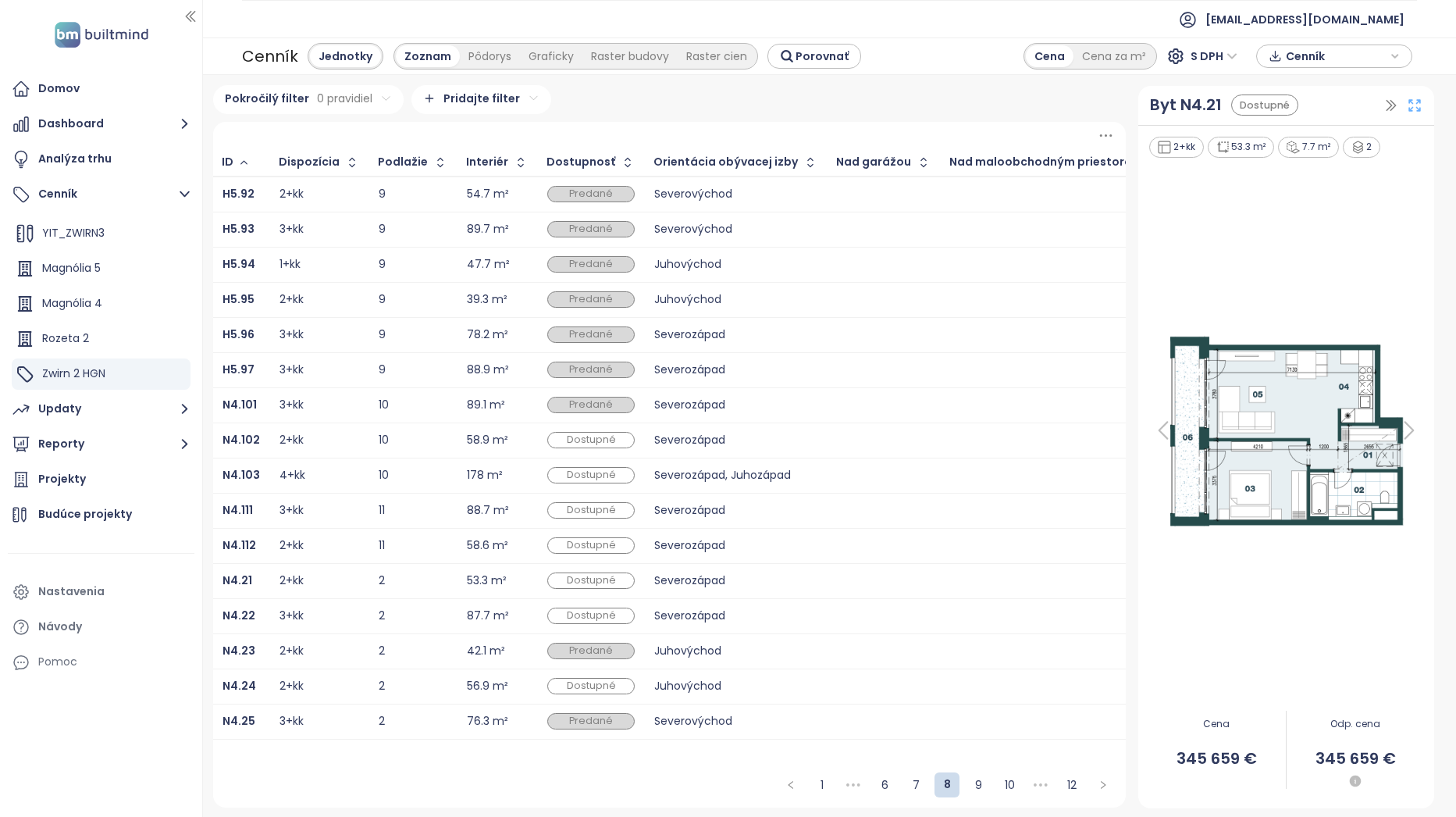
click at [1412, 106] on icon at bounding box center [1414, 105] width 16 height 16
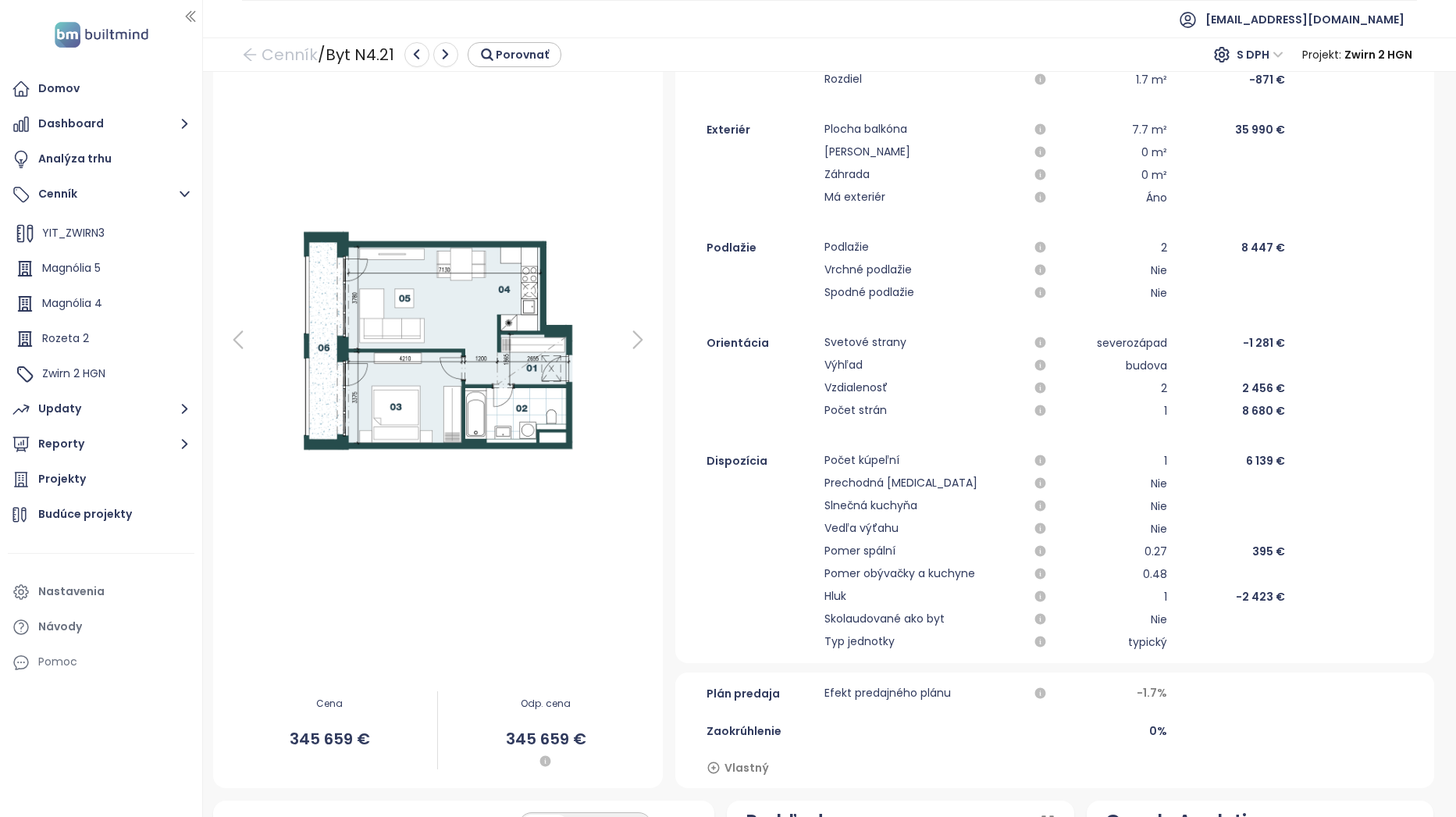
scroll to position [78, 0]
